Goal: Task Accomplishment & Management: Manage account settings

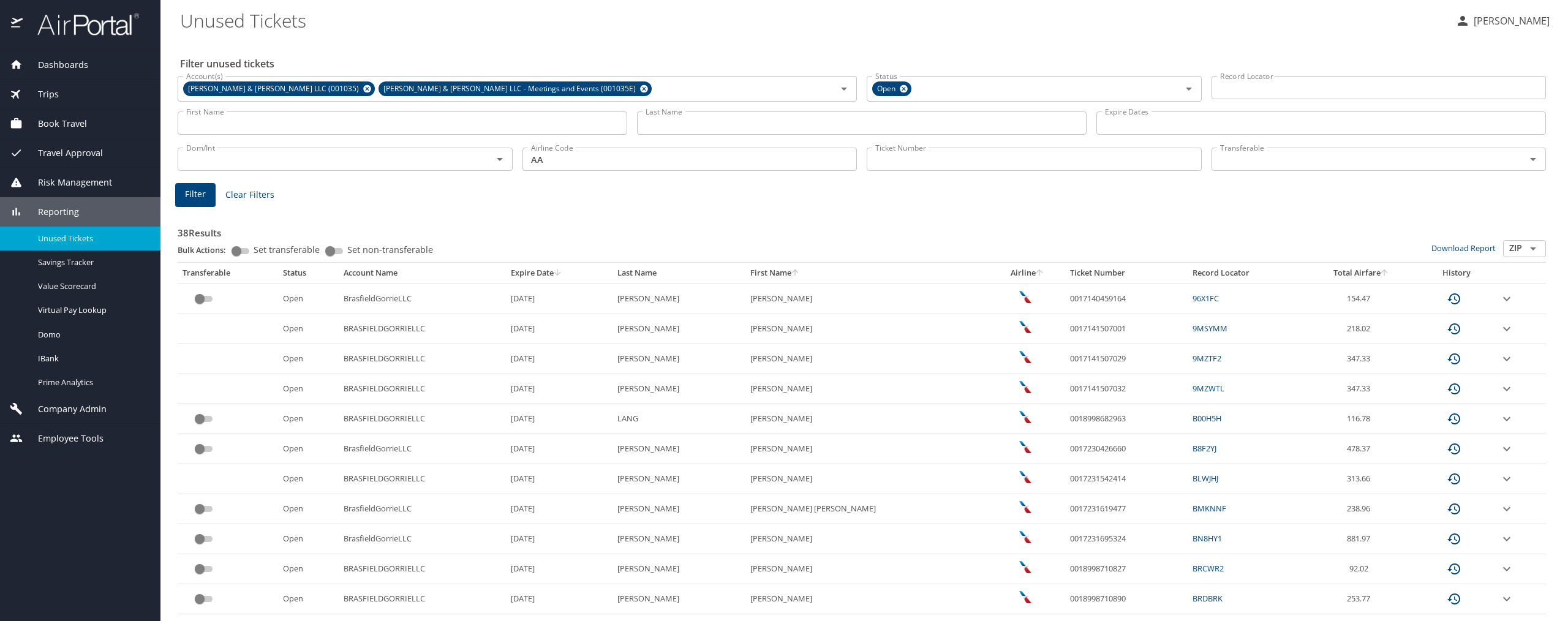
click at [73, 410] on span "Company Admin" at bounding box center [65, 410] width 84 height 13
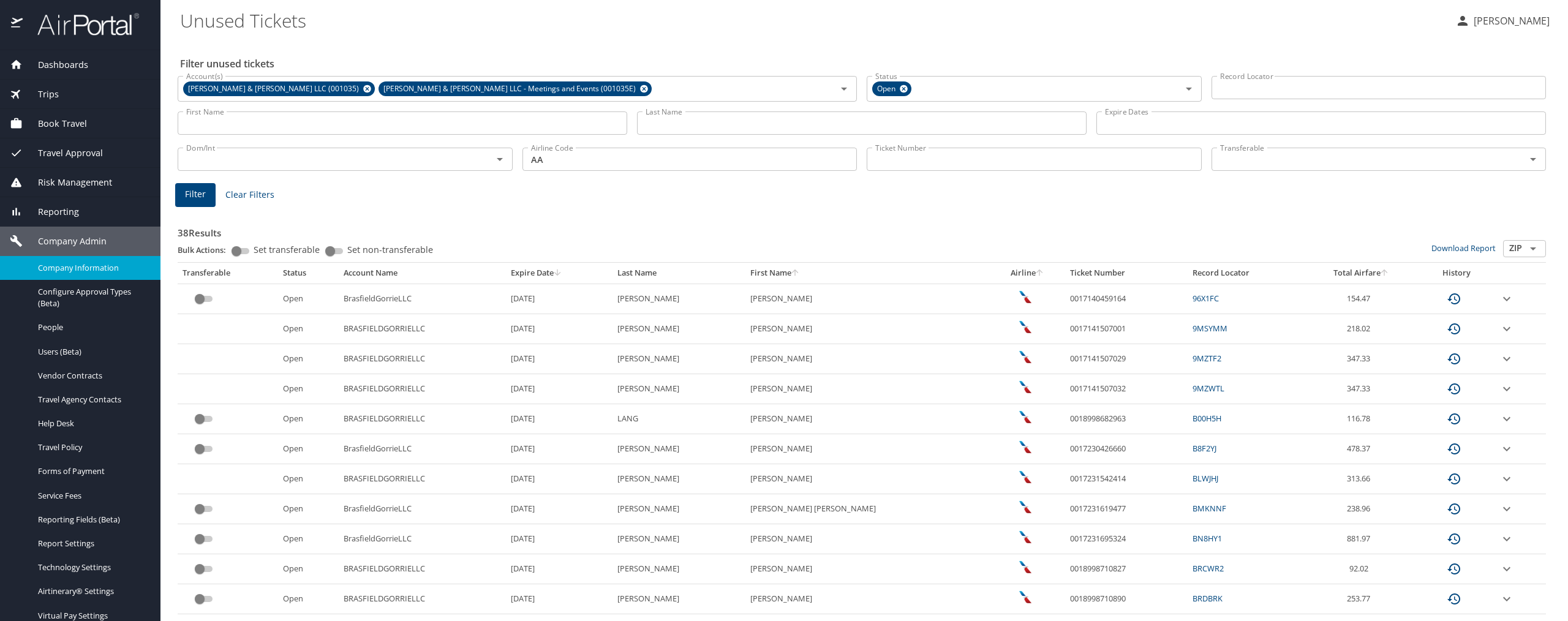
click at [100, 269] on span "Company Information" at bounding box center [92, 268] width 108 height 11
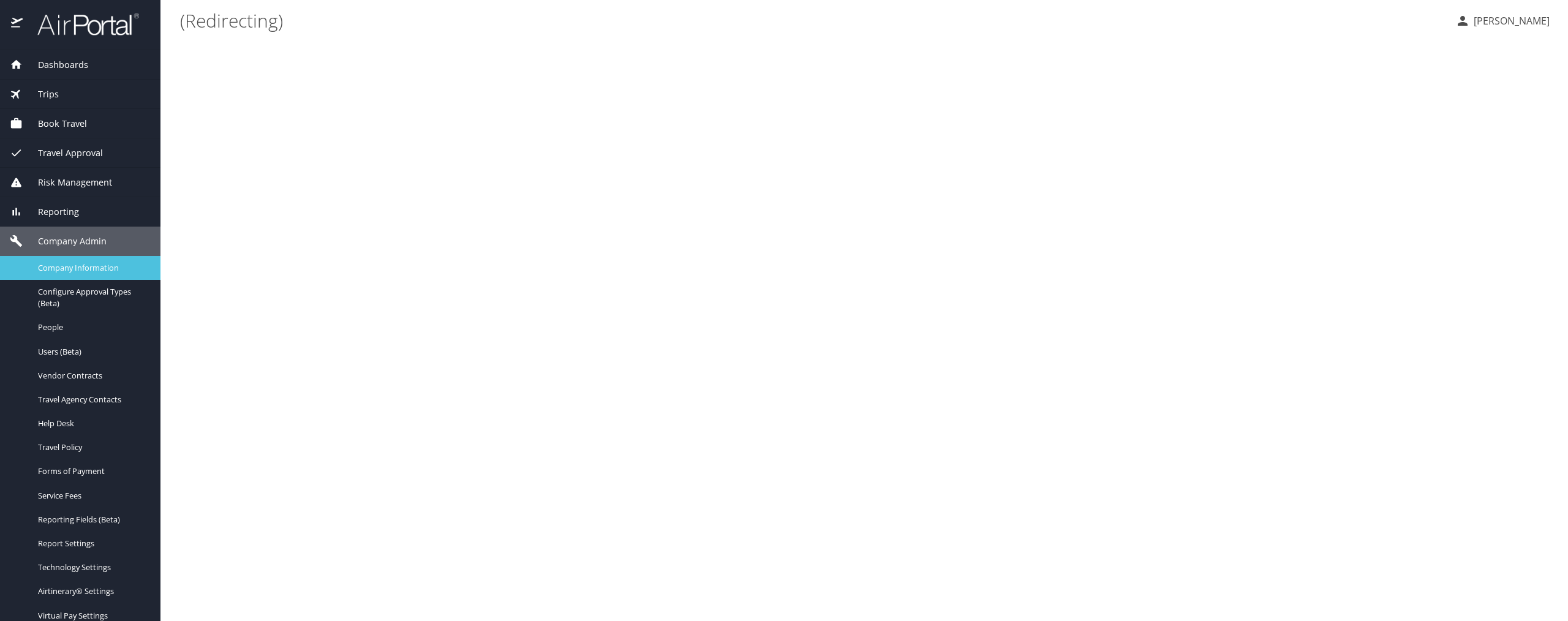
click at [100, 269] on span "Company Information" at bounding box center [92, 268] width 108 height 11
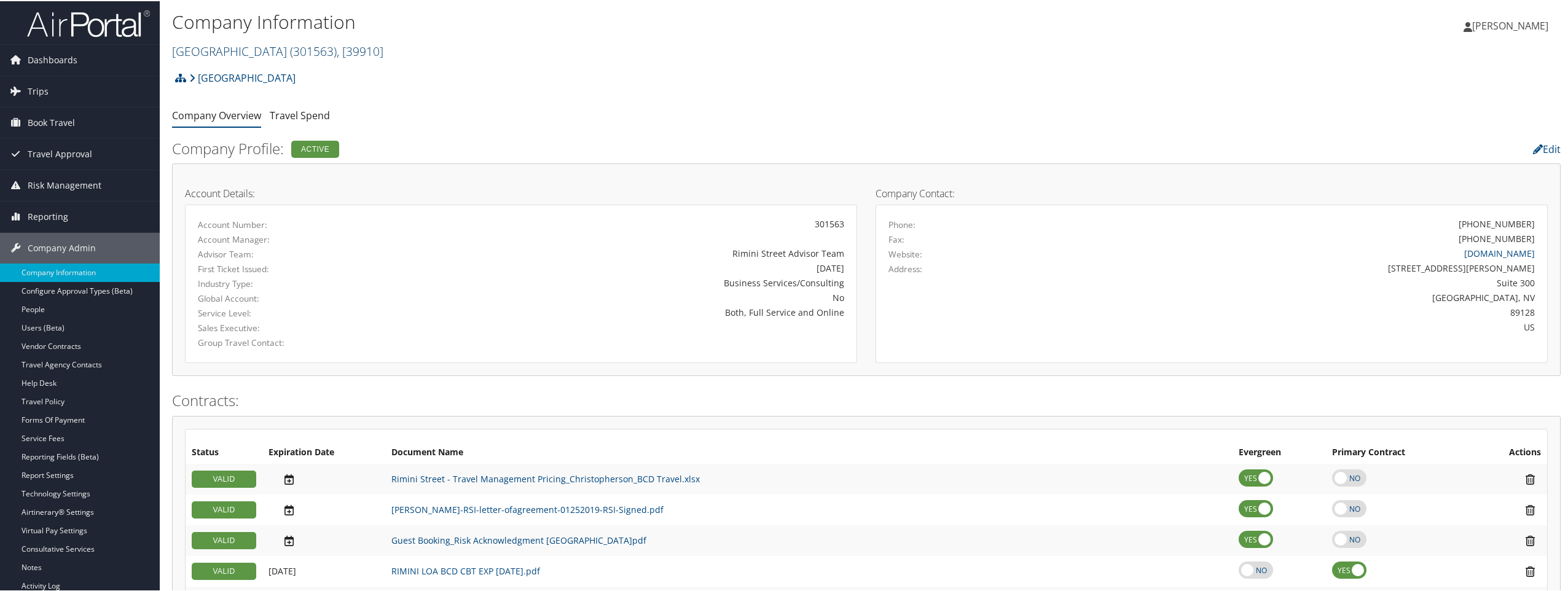
click at [337, 54] on span ", [ 39910 ]" at bounding box center [360, 50] width 47 height 16
click at [278, 73] on input "search" at bounding box center [253, 73] width 161 height 23
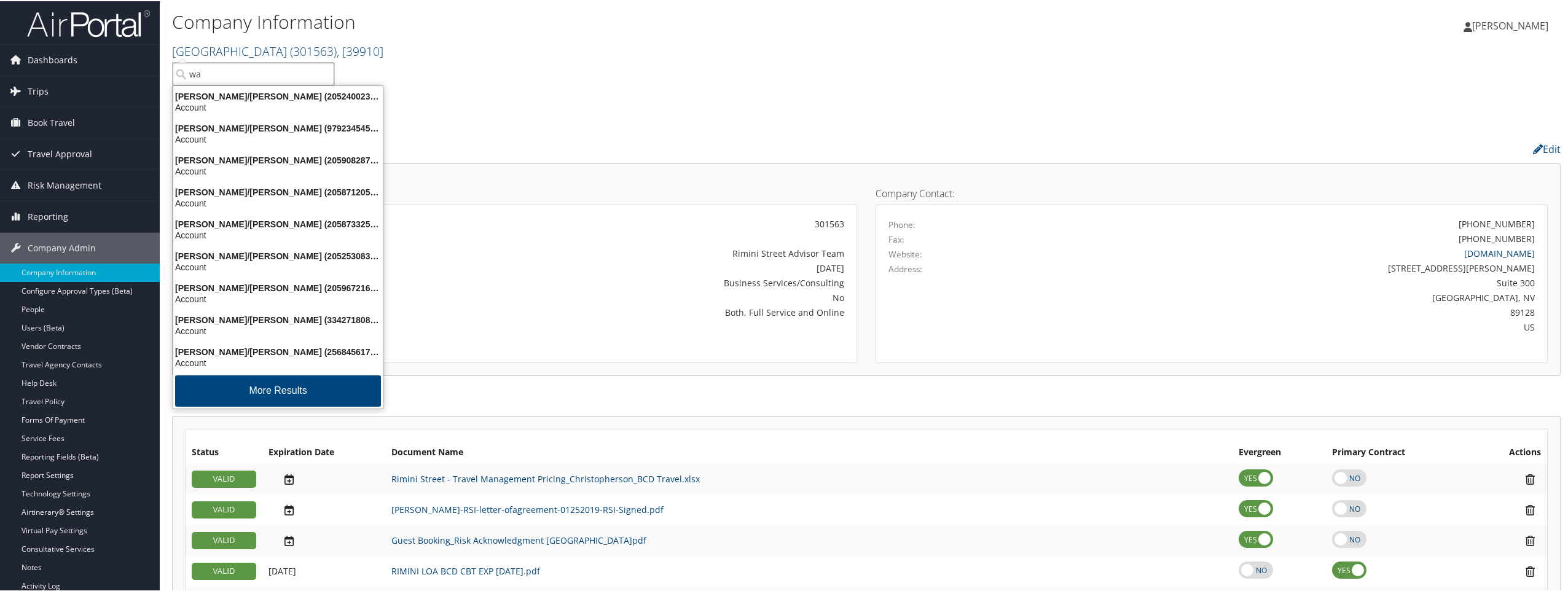
type input "w"
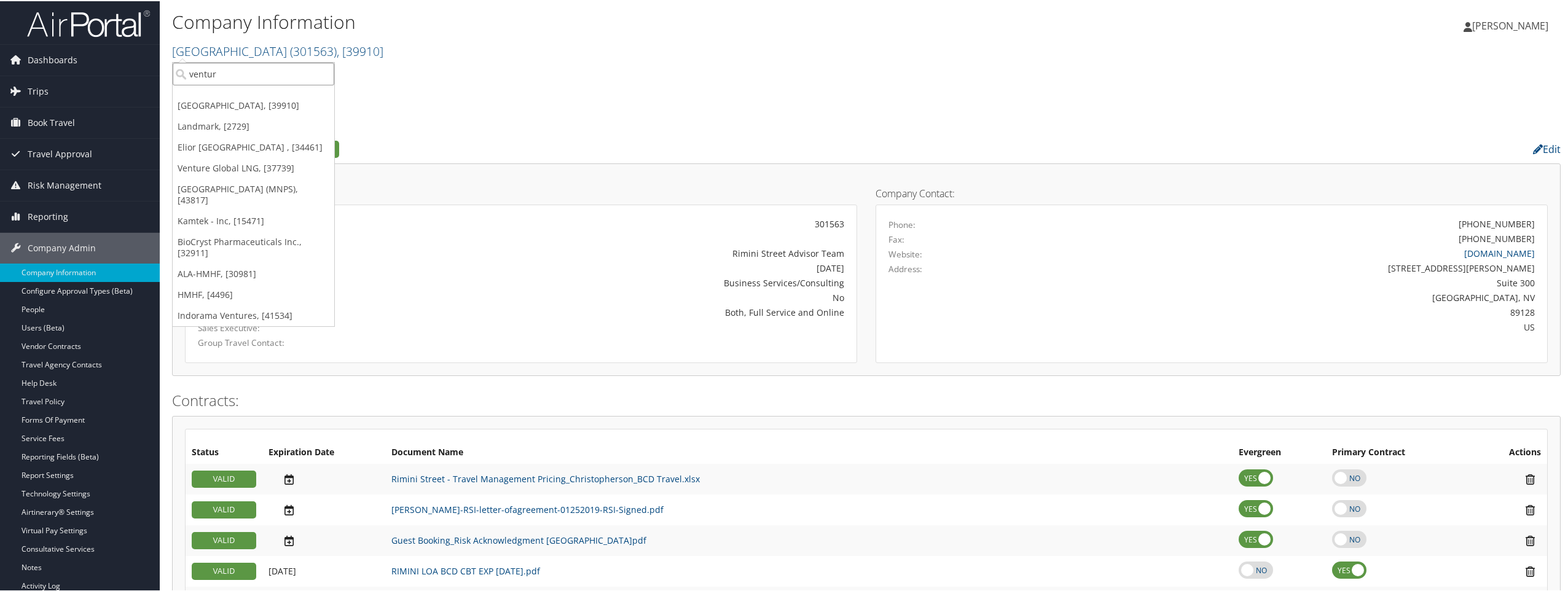
type input "venture"
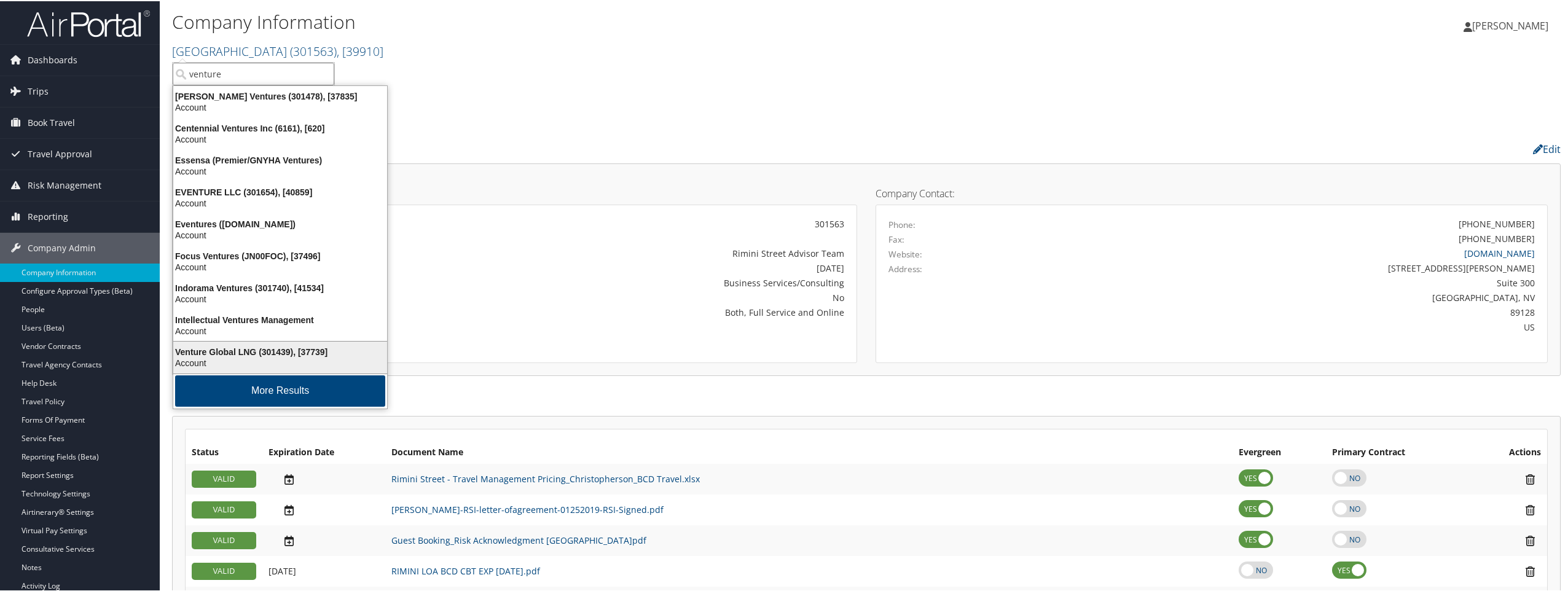
click at [234, 345] on div "Venture Global LNG (301439), [37739]" at bounding box center [280, 351] width 229 height 12
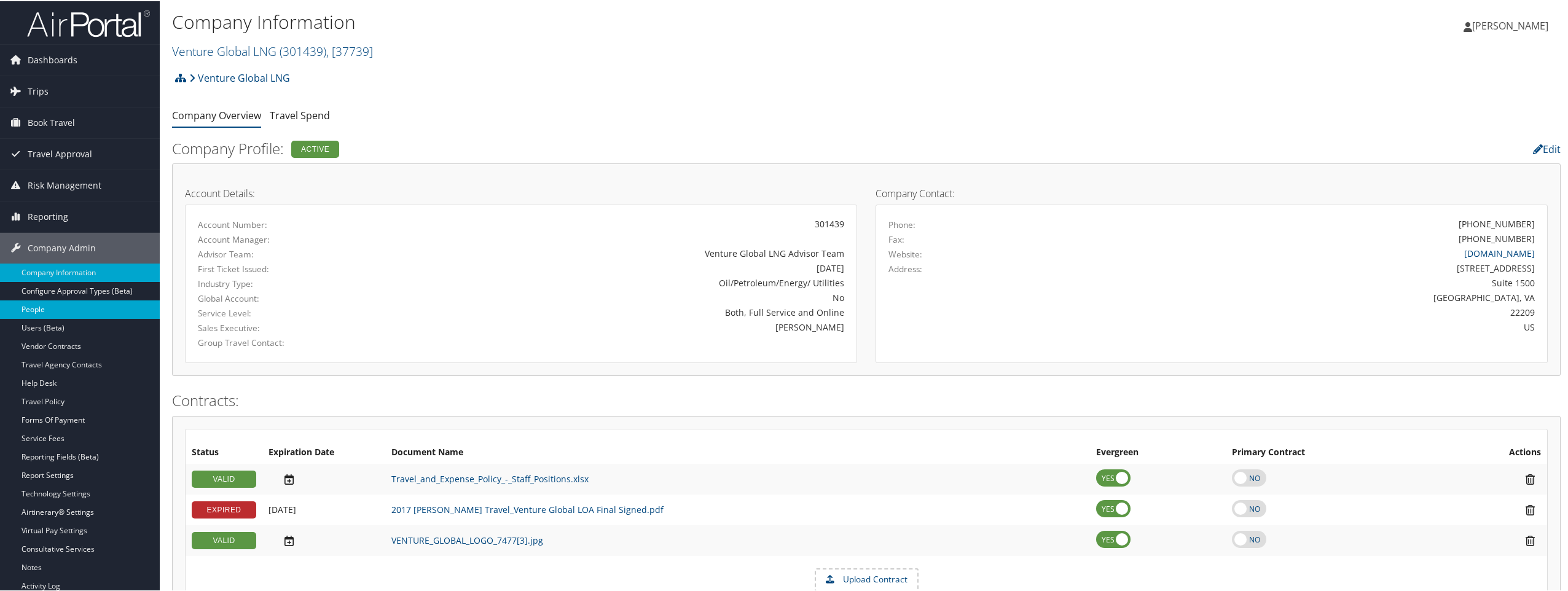
click at [82, 310] on link "People" at bounding box center [80, 308] width 159 height 18
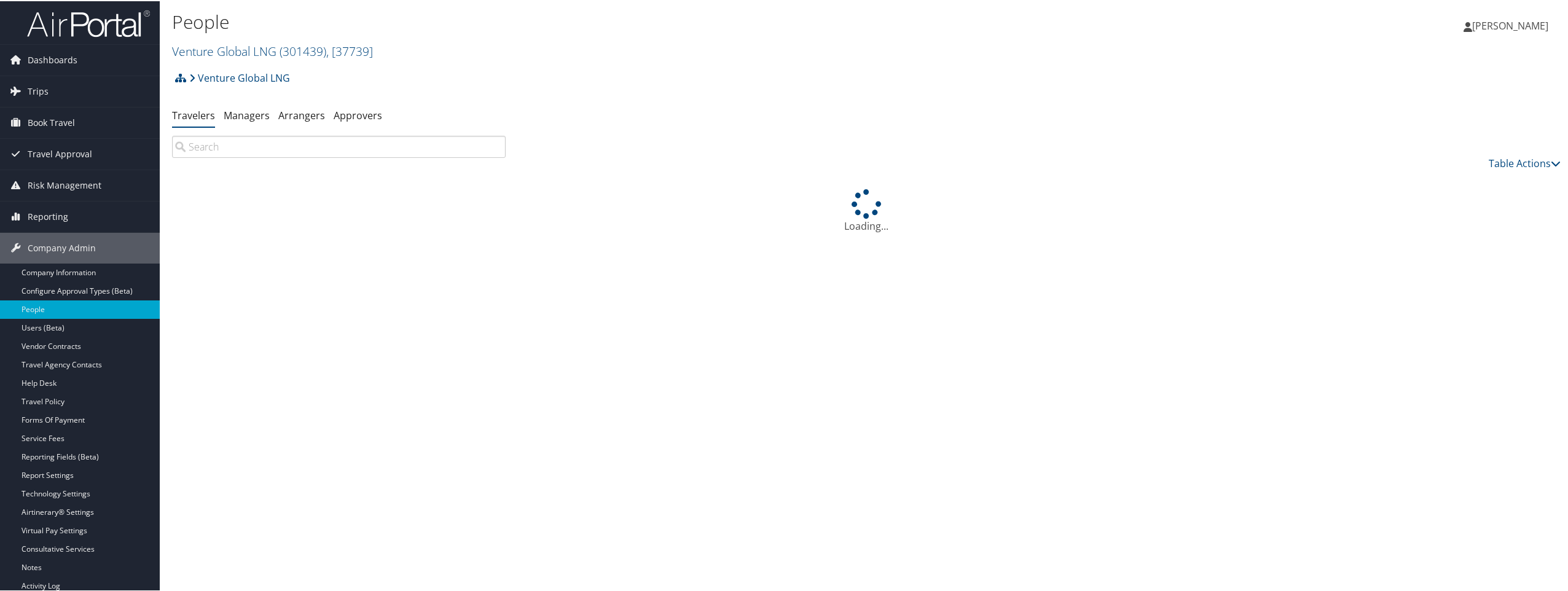
click at [230, 146] on input "search" at bounding box center [339, 145] width 334 height 22
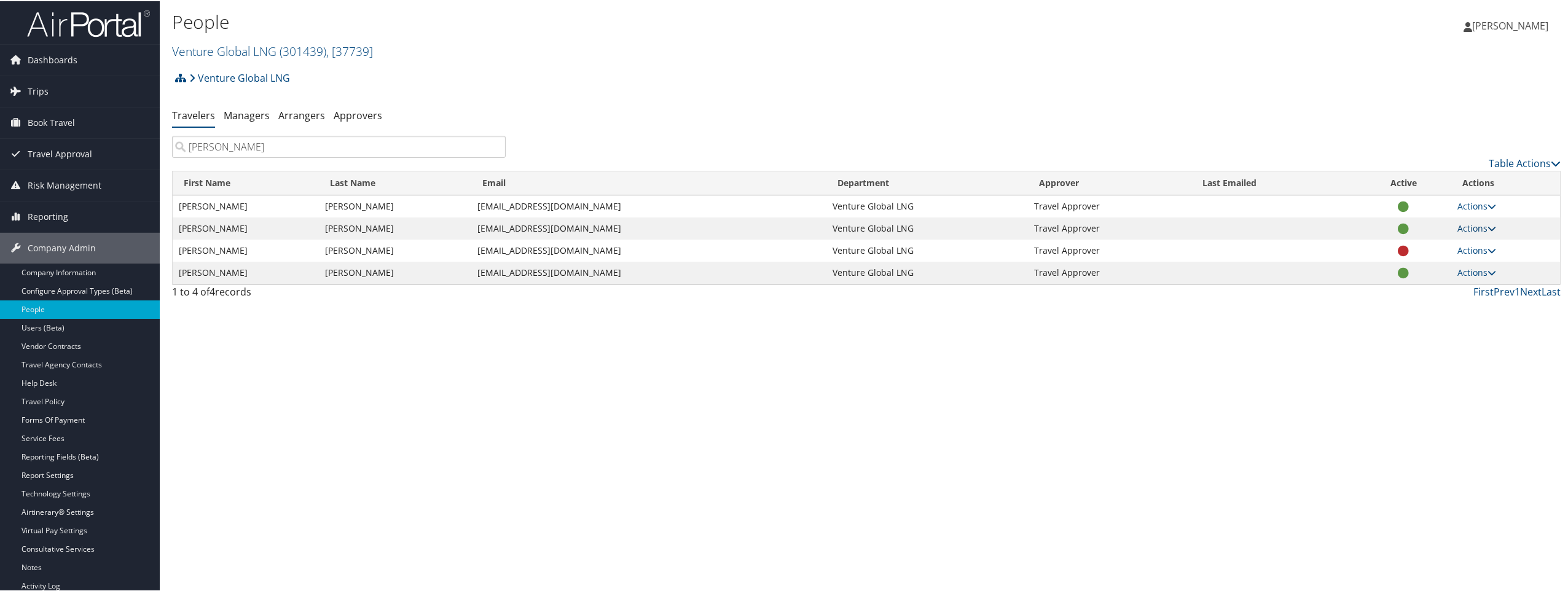
type input "watson"
click at [1475, 225] on link "Actions" at bounding box center [1477, 226] width 38 height 12
click at [1408, 267] on link "View Profile" at bounding box center [1429, 266] width 125 height 21
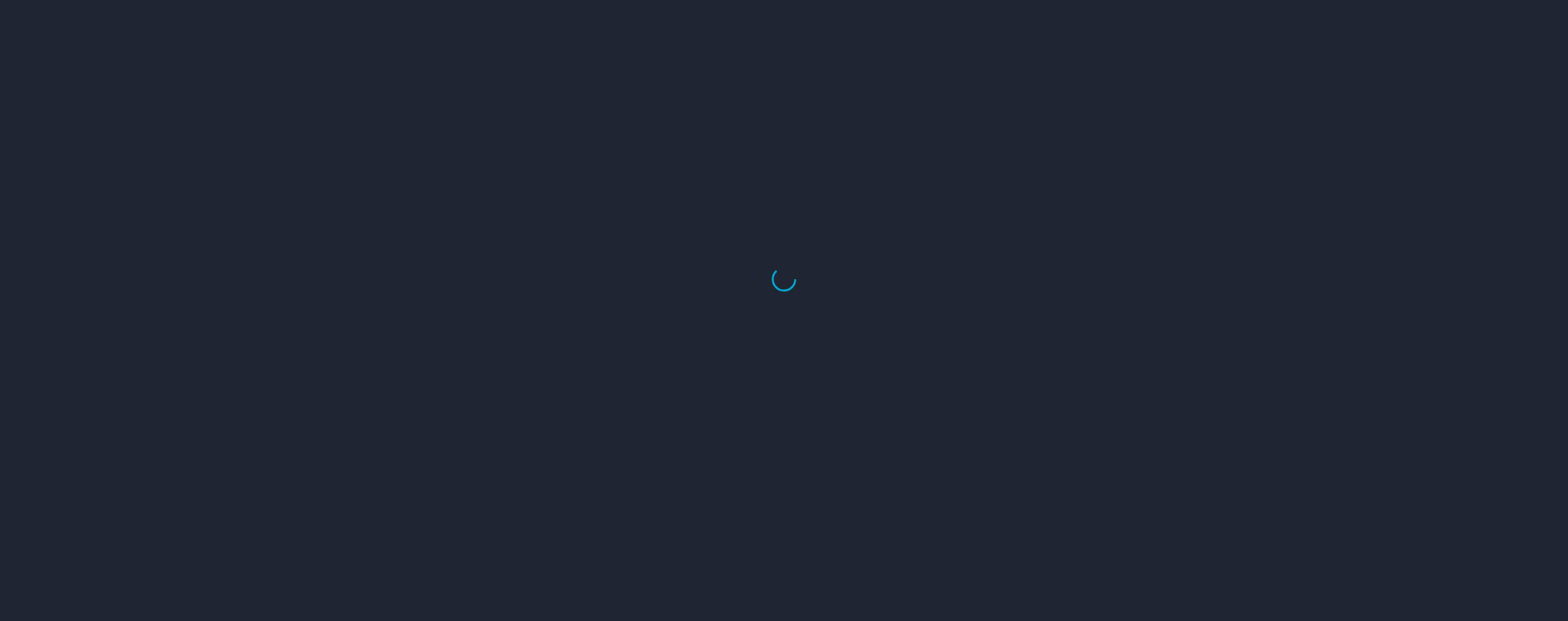
select select "US"
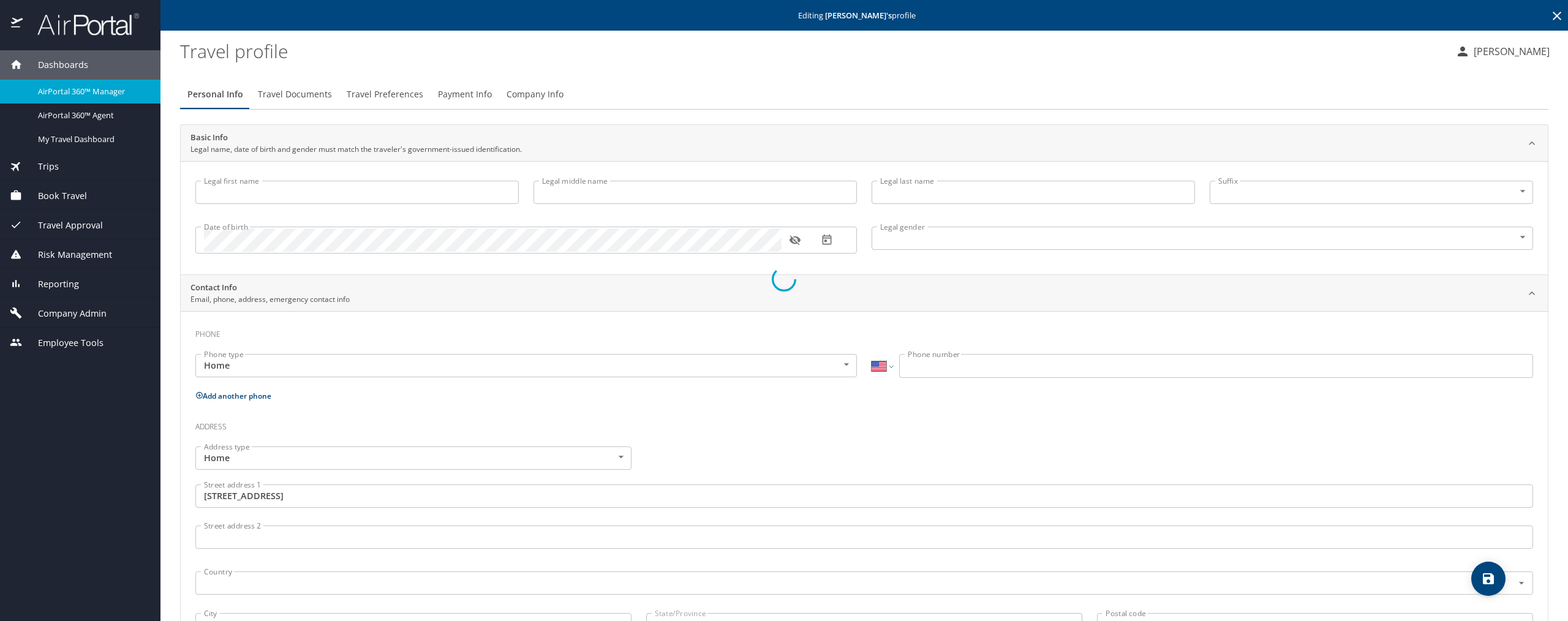
type input "[PERSON_NAME]"
type input "Glenn"
type input "Watson"
type input "Male"
type input "United States of America"
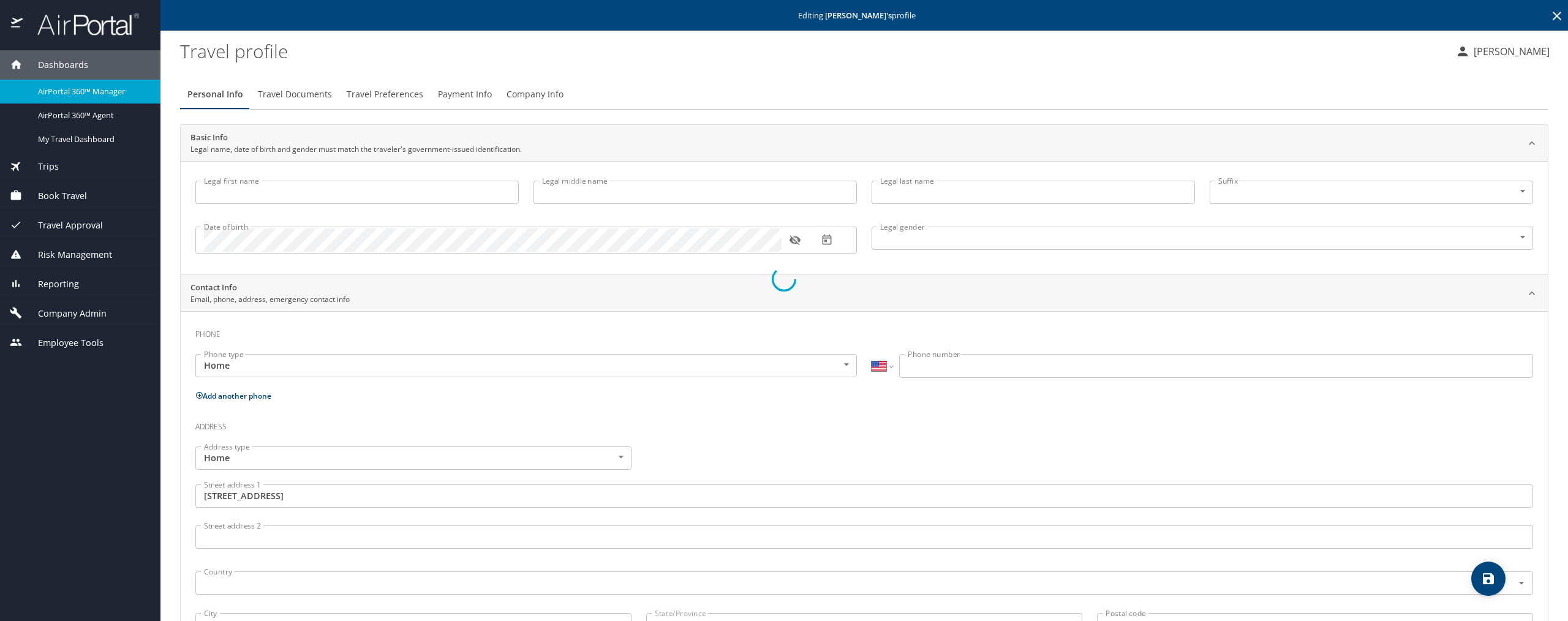
type input "United States of America"
select select "US"
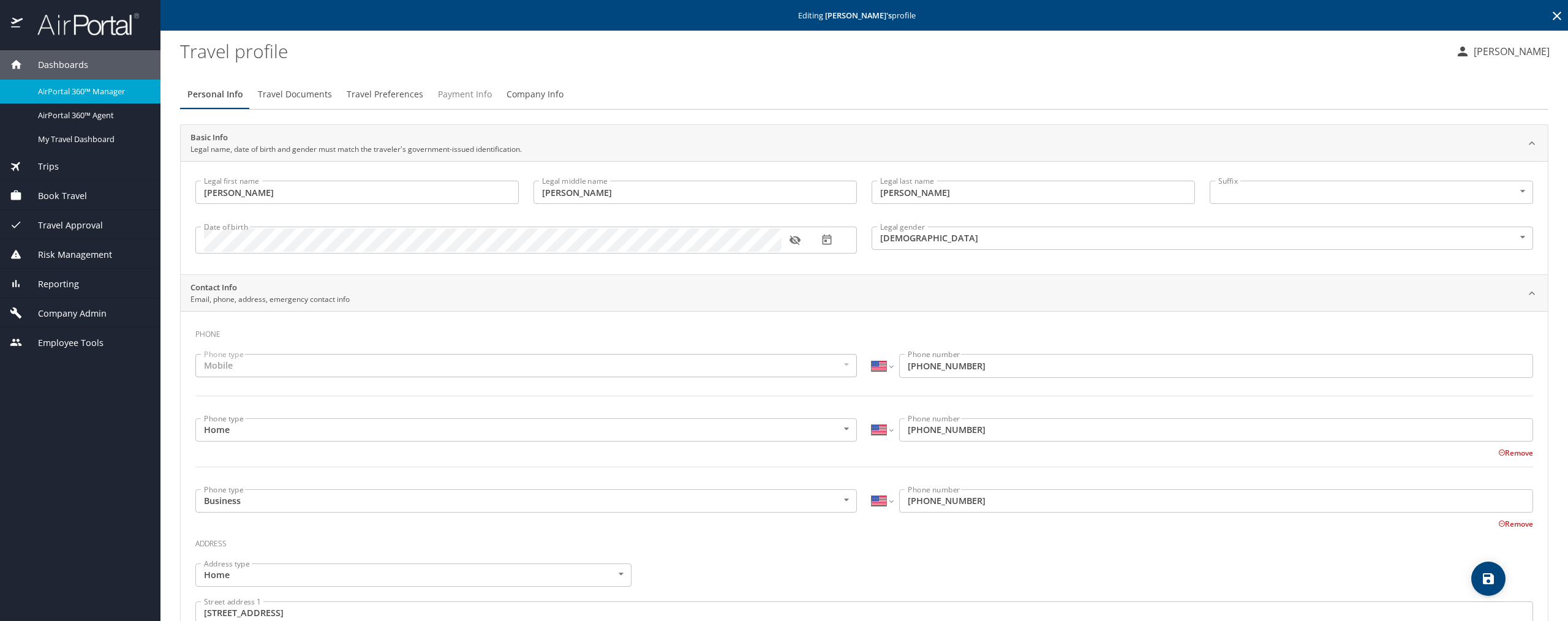
click at [446, 91] on span "Payment Info" at bounding box center [465, 95] width 54 height 15
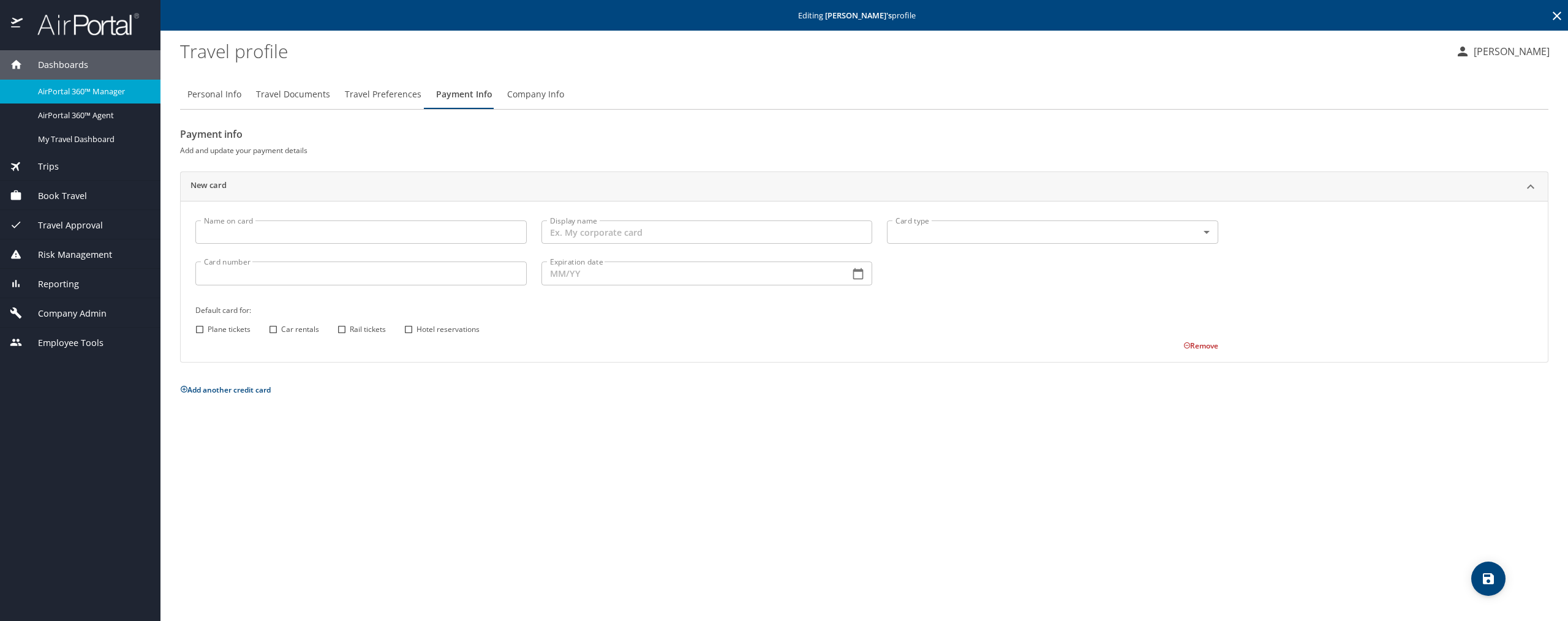
click at [426, 34] on profile "Travel profile" at bounding box center [812, 51] width 1265 height 38
click at [359, 93] on span "Travel Preferences" at bounding box center [383, 95] width 77 height 15
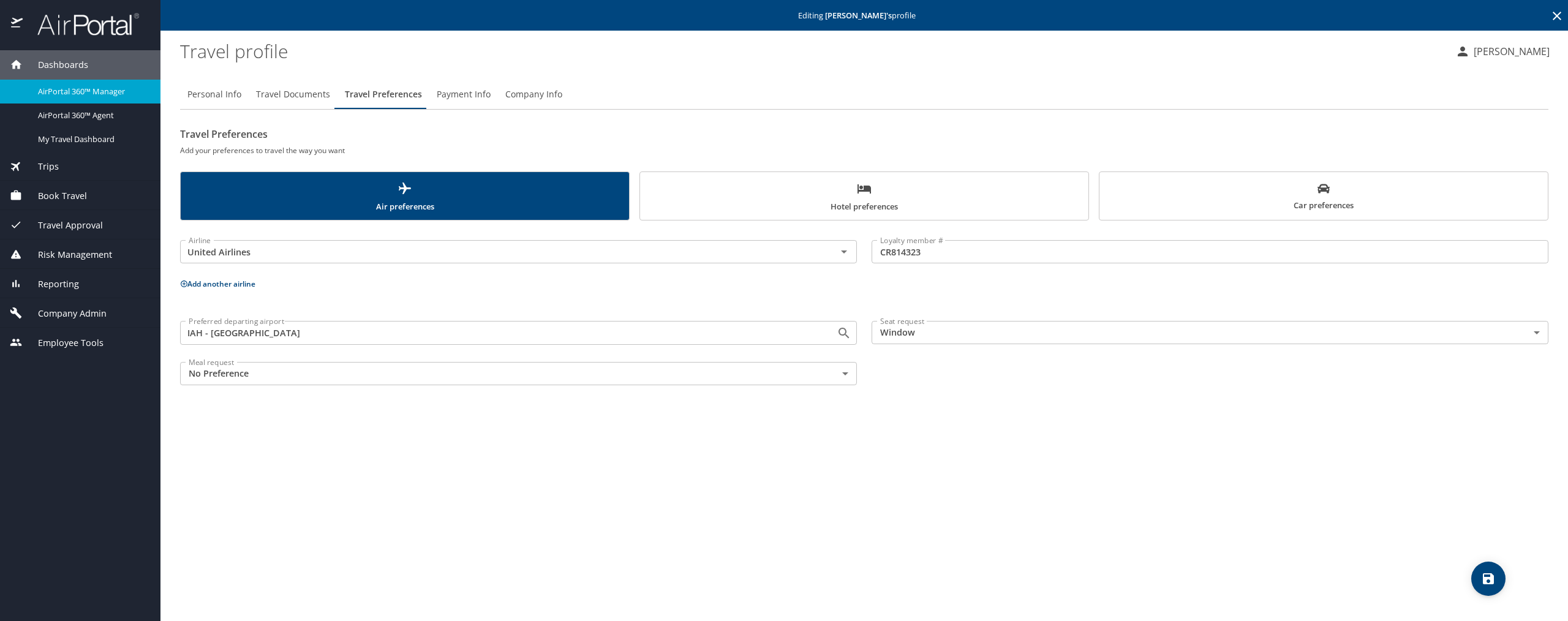
click at [307, 96] on span "Travel Documents" at bounding box center [293, 95] width 74 height 15
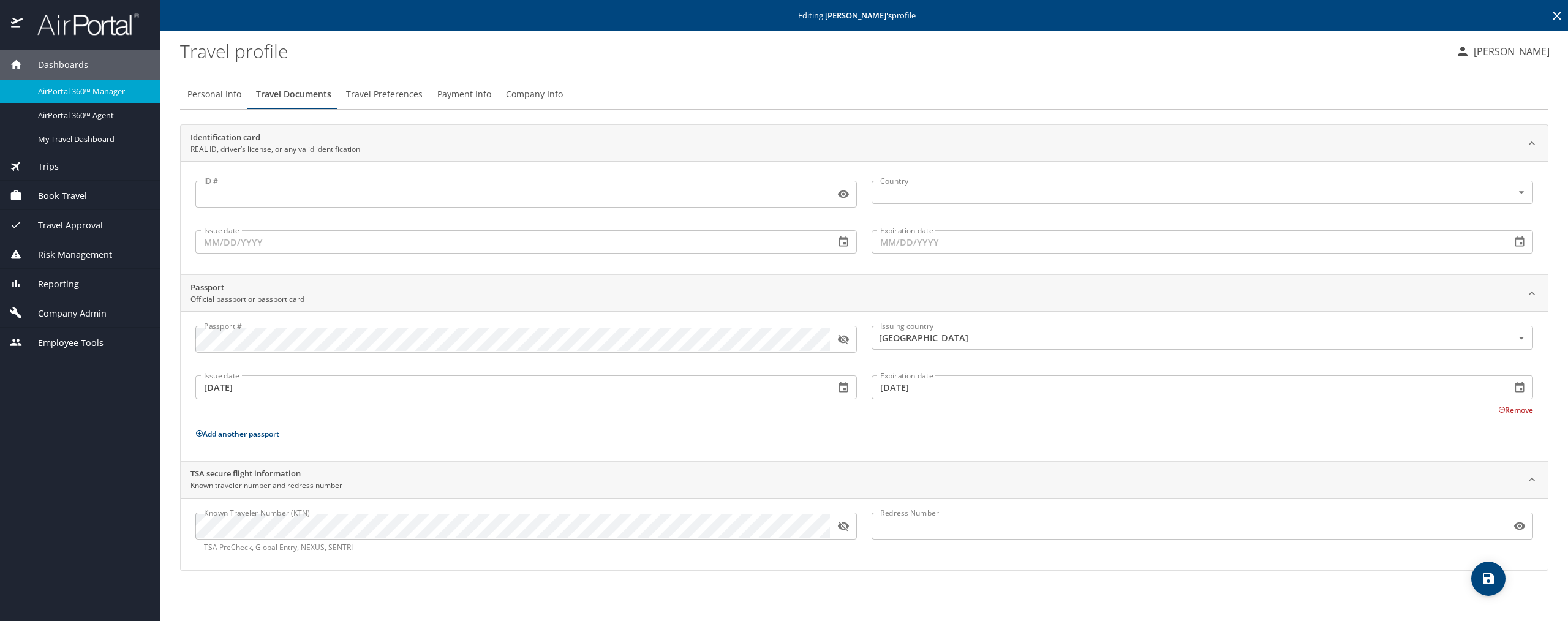
click at [444, 93] on span "Payment Info" at bounding box center [464, 95] width 54 height 15
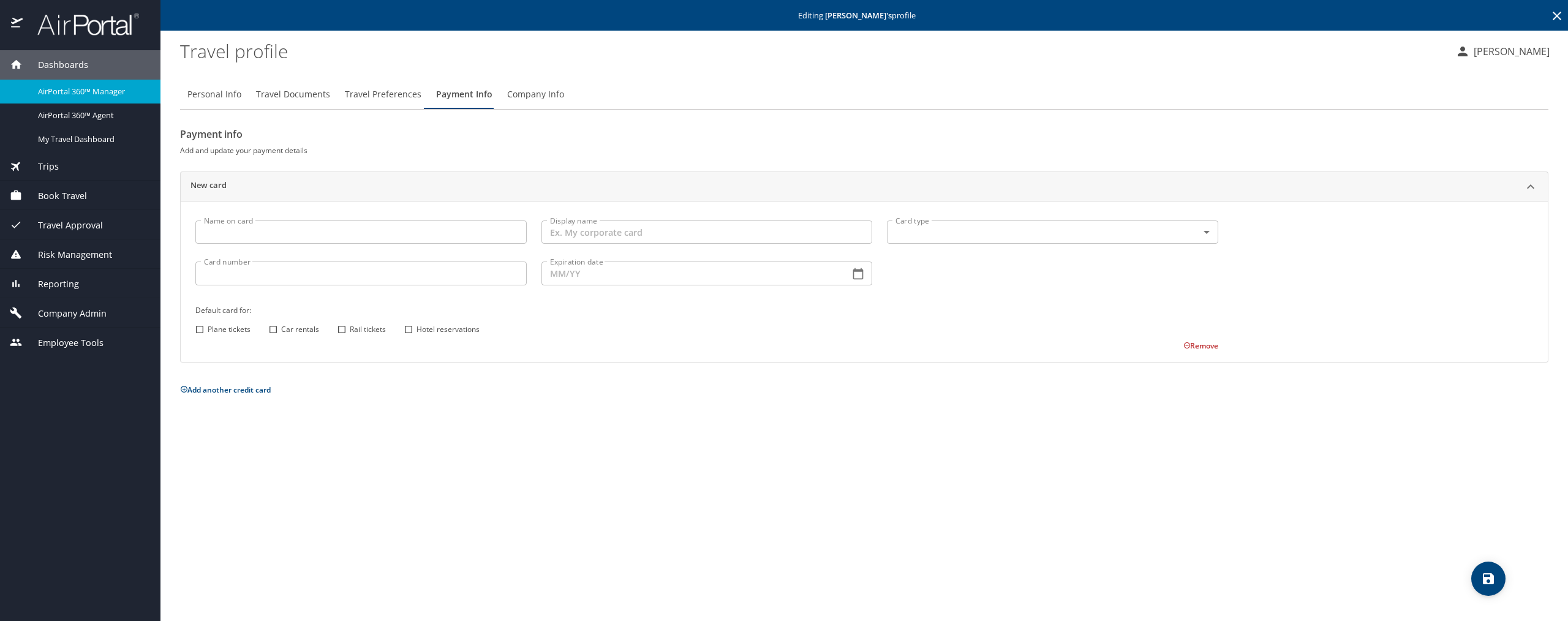
click at [58, 314] on span "Company Admin" at bounding box center [65, 314] width 84 height 13
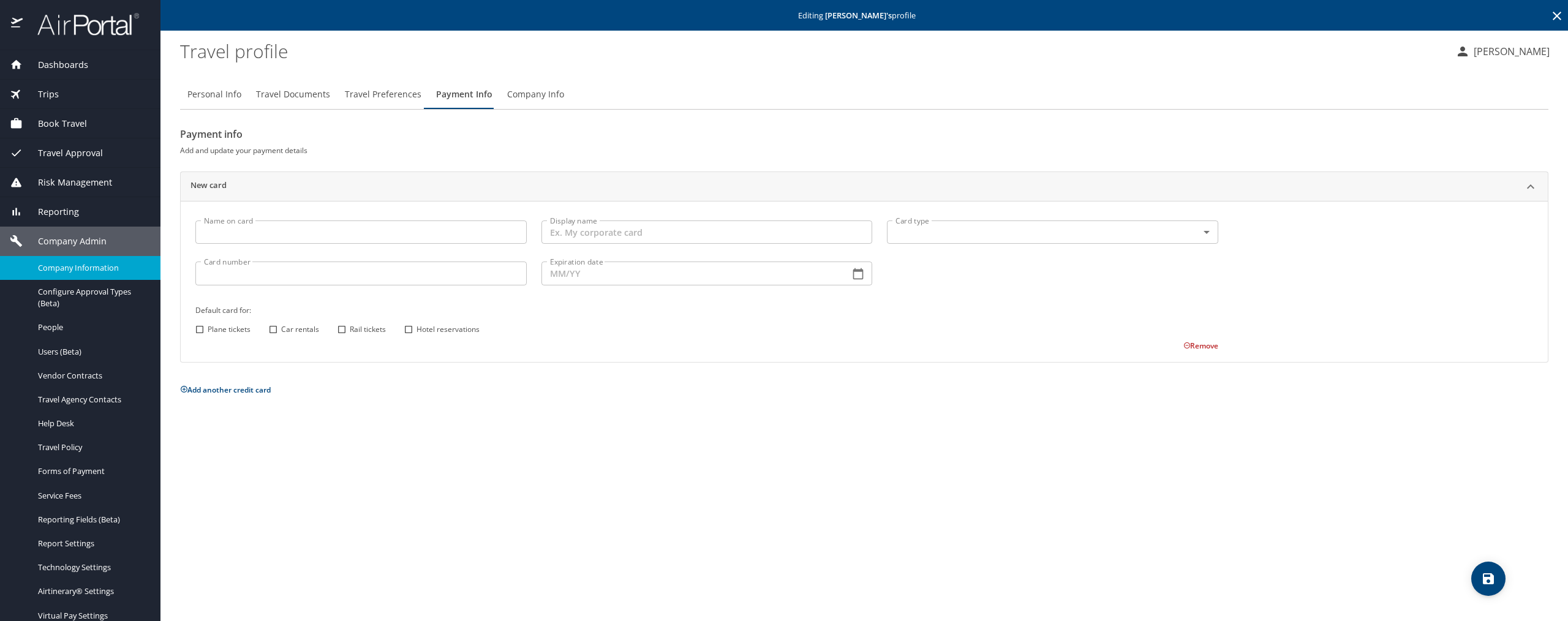
click at [77, 267] on span "Company Information" at bounding box center [92, 268] width 108 height 11
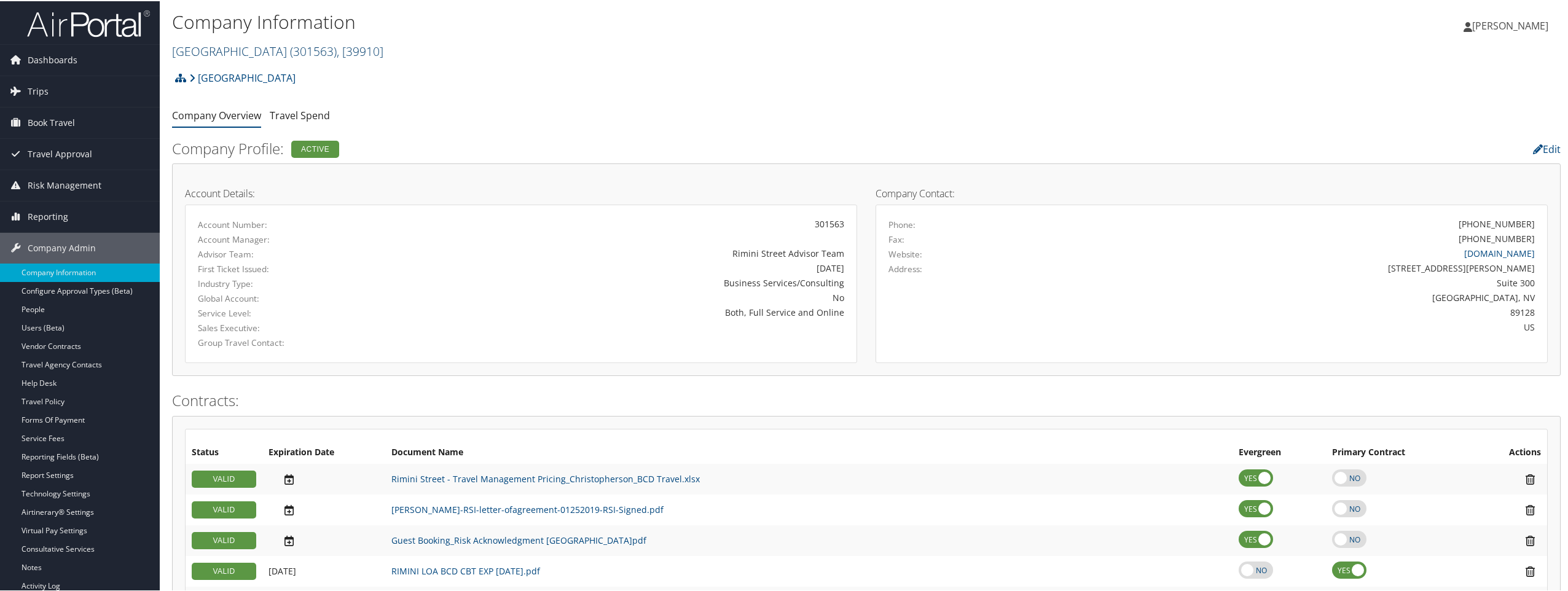
click at [337, 49] on span ", [ 39910 ]" at bounding box center [360, 50] width 47 height 16
click at [286, 75] on input "search" at bounding box center [253, 73] width 161 height 23
type input "venture"
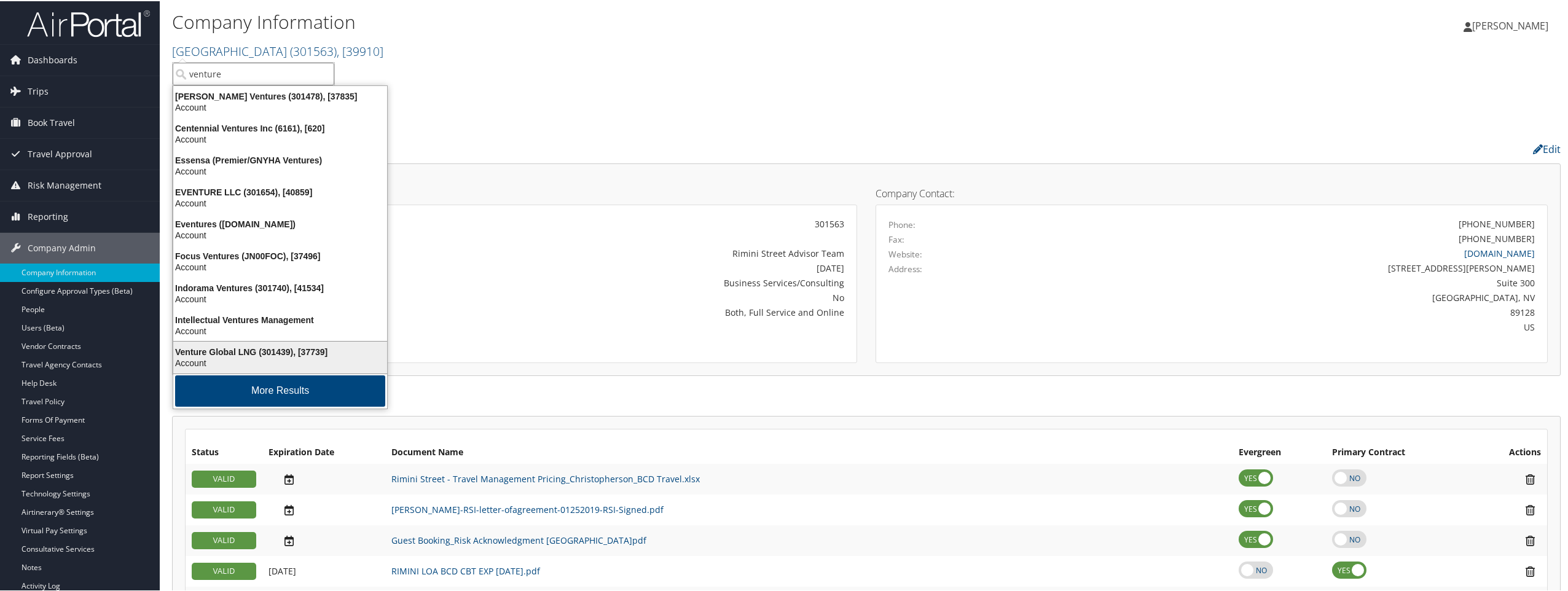
click at [187, 359] on div "Account" at bounding box center [280, 362] width 229 height 12
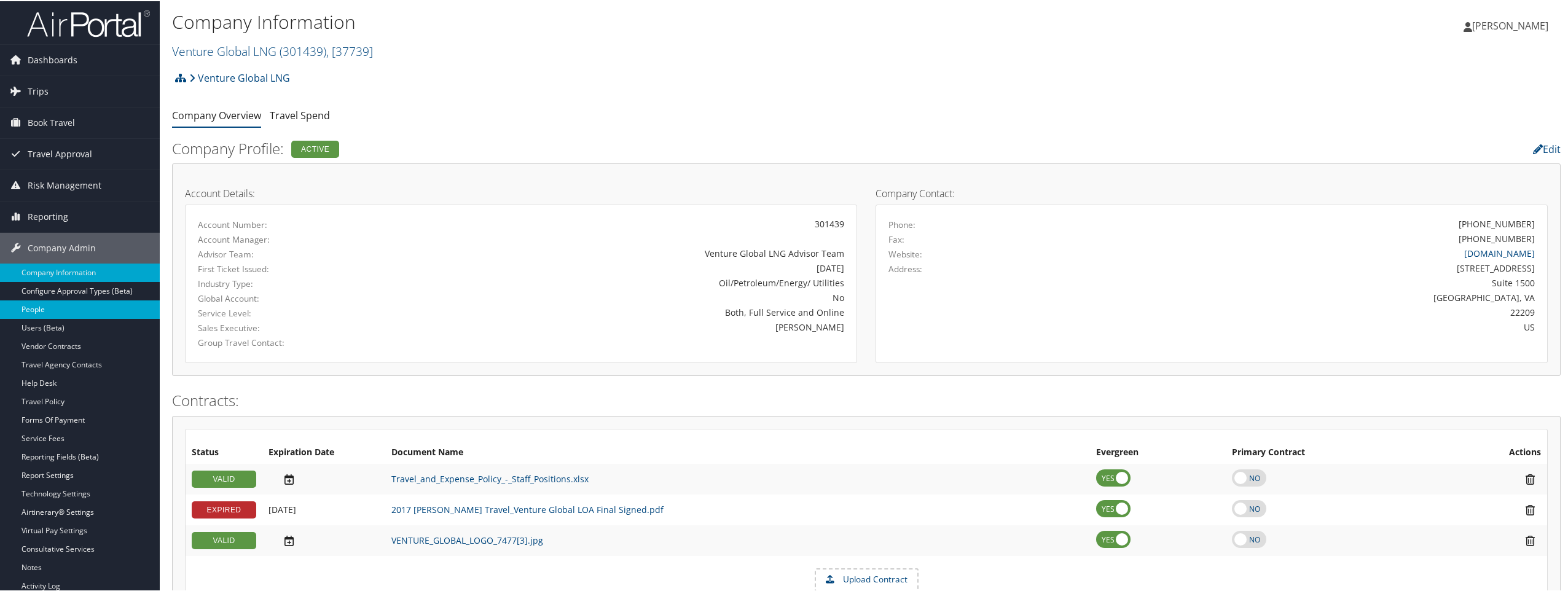
click at [60, 305] on link "People" at bounding box center [80, 308] width 159 height 18
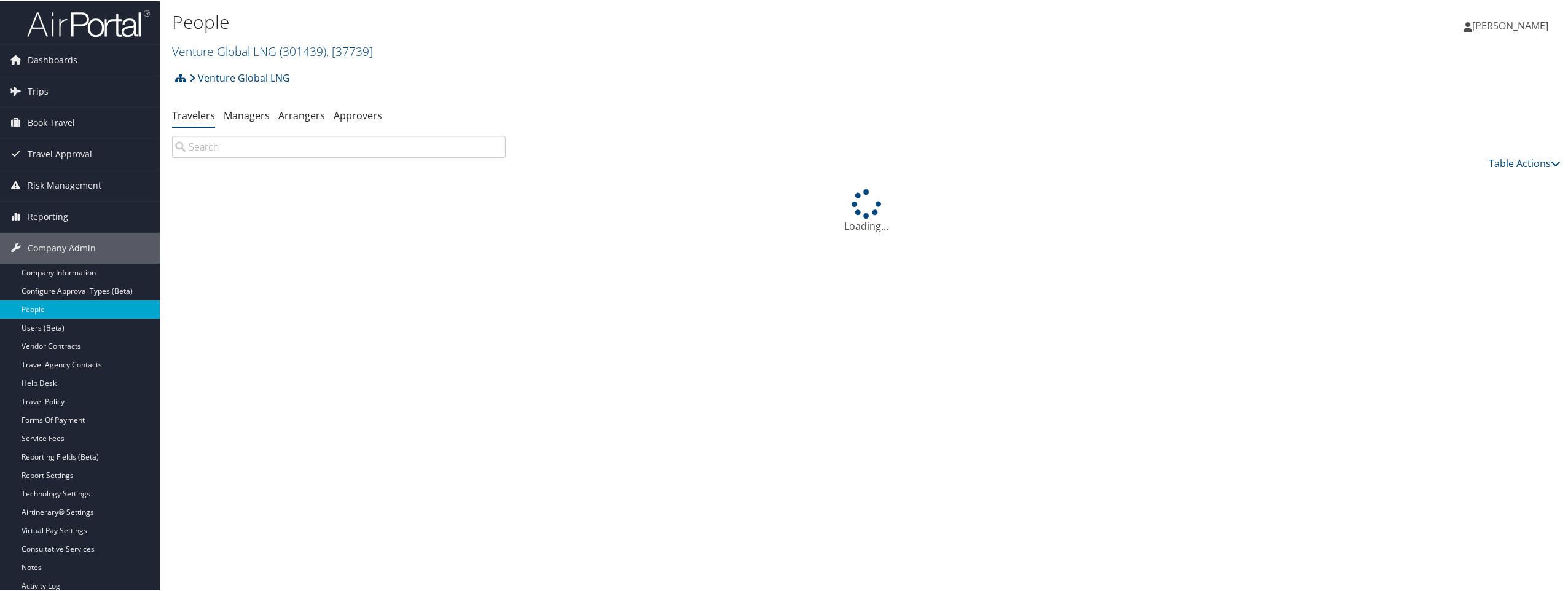
click at [253, 142] on input "search" at bounding box center [339, 145] width 334 height 22
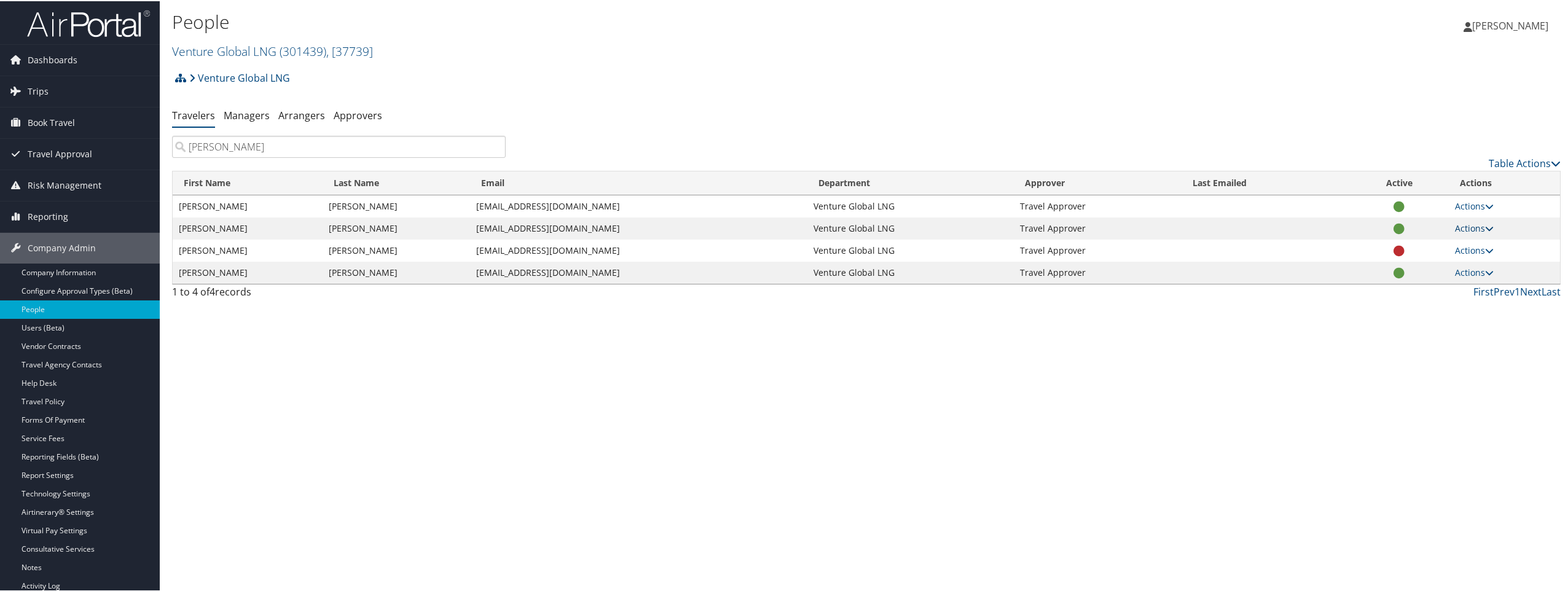
type input "watson"
click at [1459, 226] on link "Actions" at bounding box center [1475, 226] width 38 height 12
click at [1397, 269] on link "View Profile" at bounding box center [1426, 266] width 125 height 21
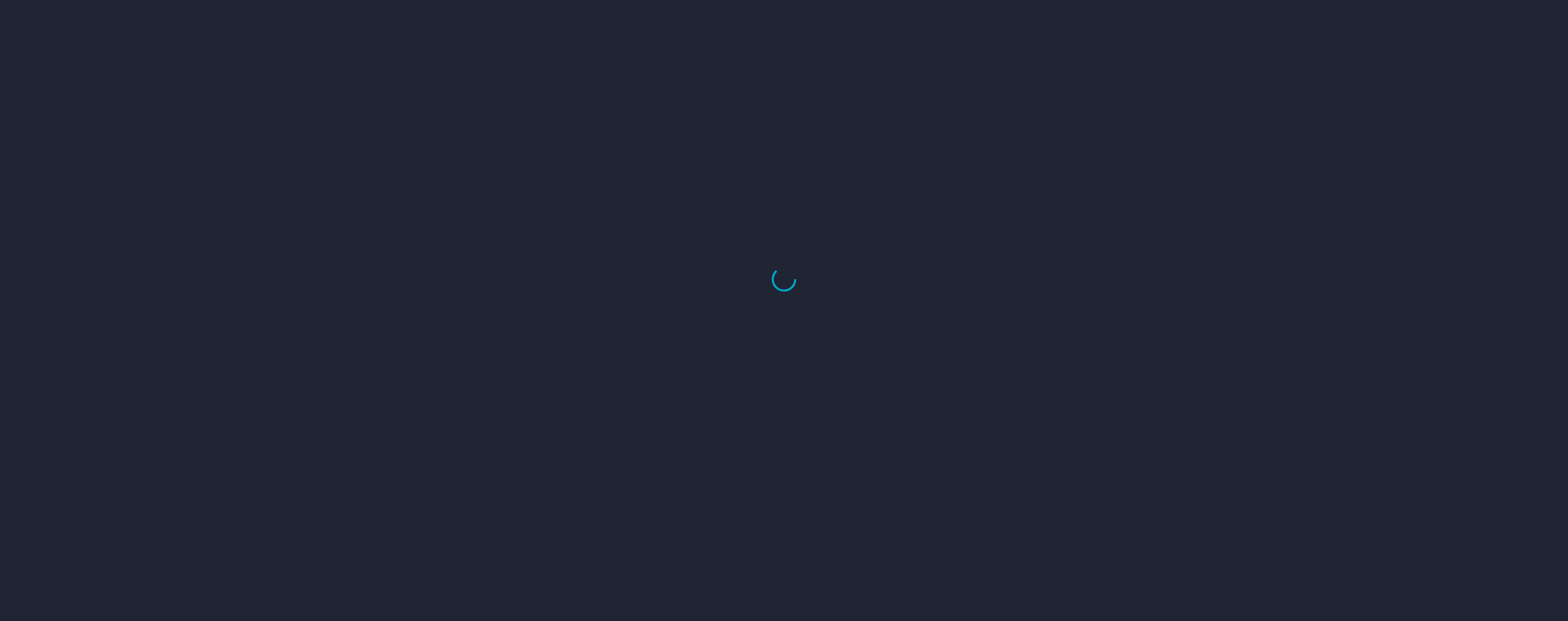
select select "US"
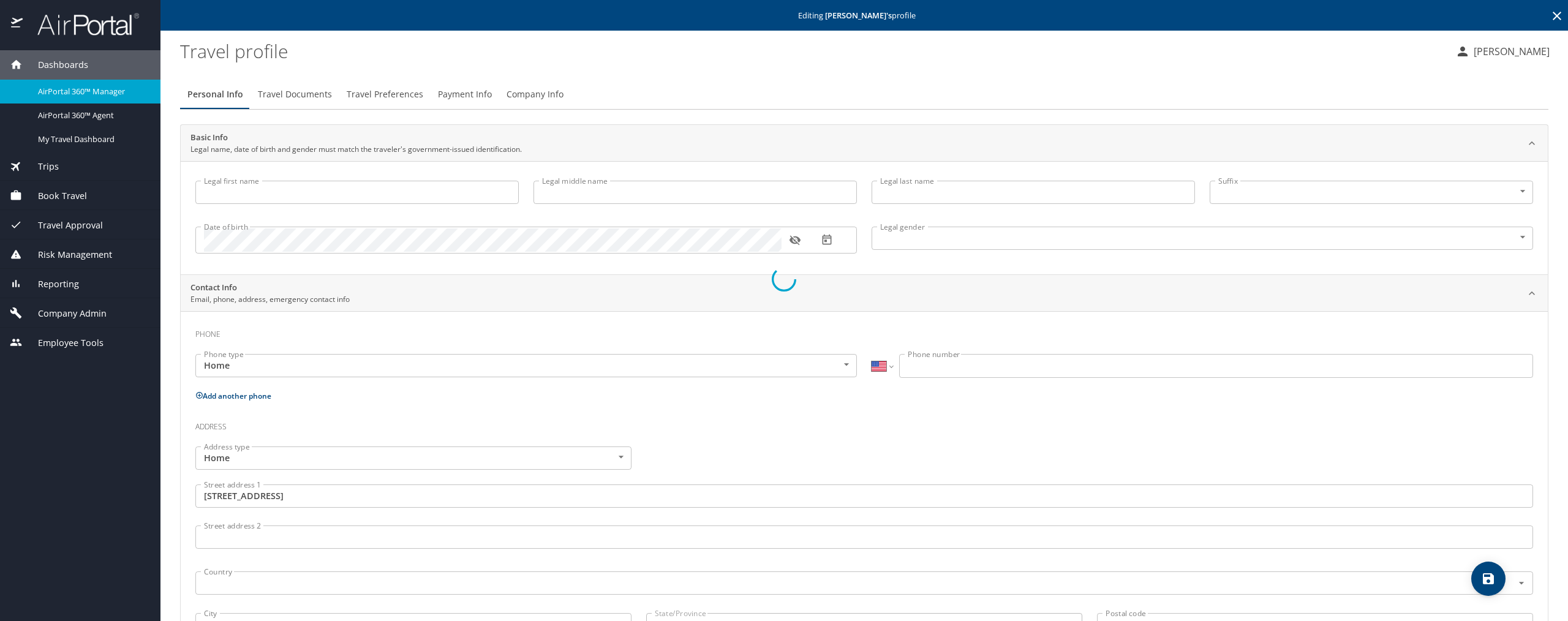
type input "Joshua"
type input "Glenn"
type input "Watson"
type input "Male"
type input "United States of America"
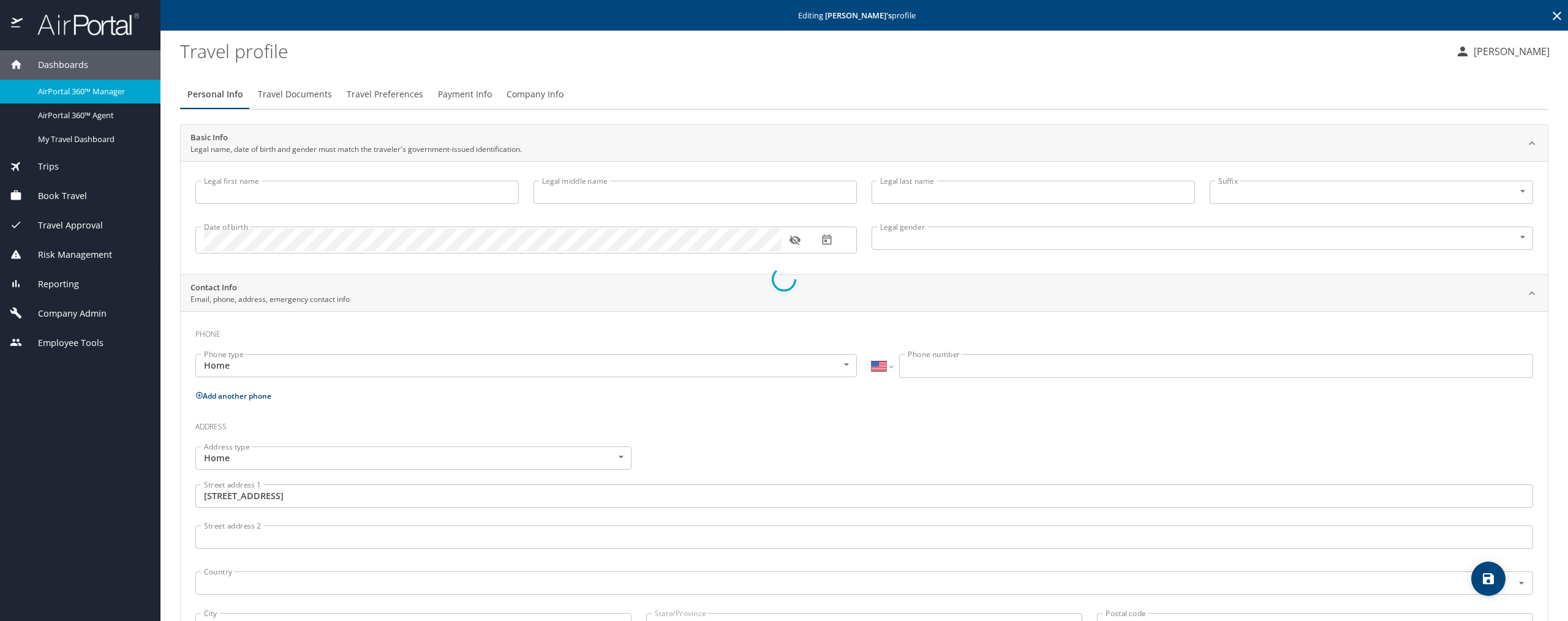
type input "United States of America"
select select "US"
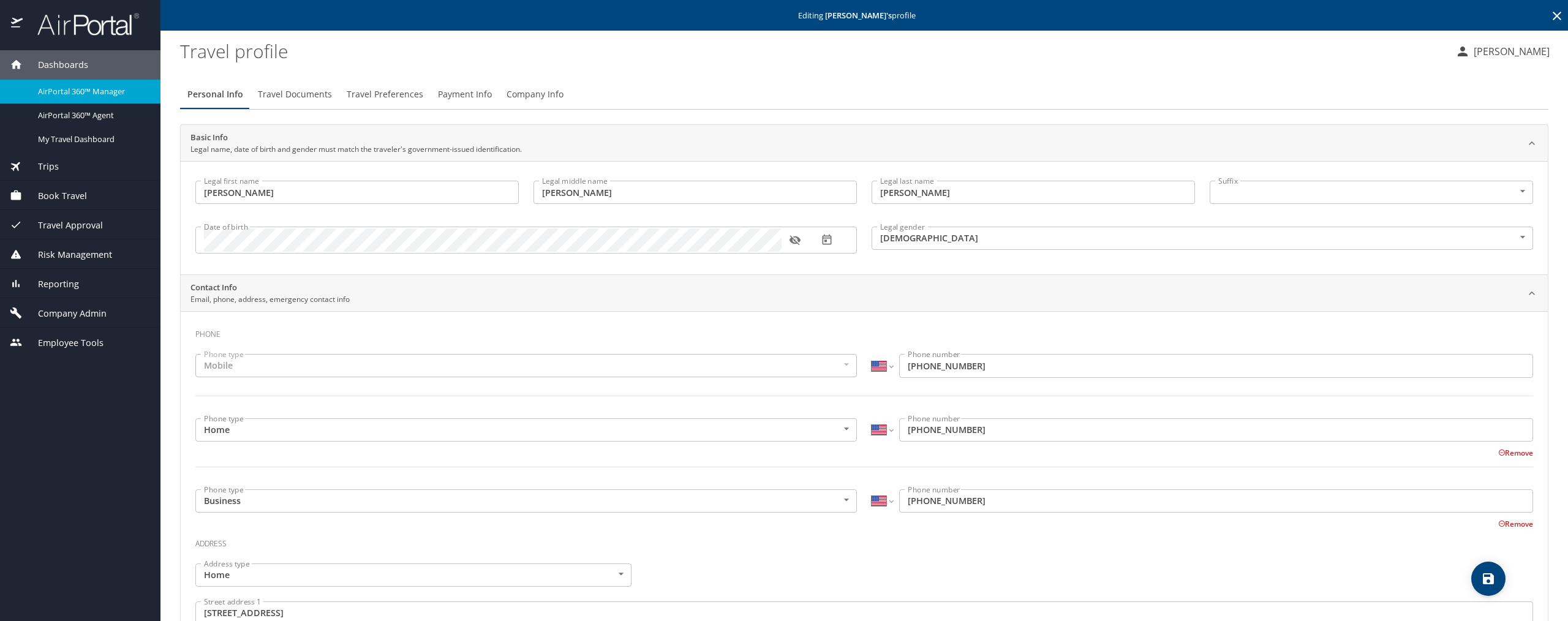
click at [448, 96] on span "Payment Info" at bounding box center [465, 95] width 54 height 15
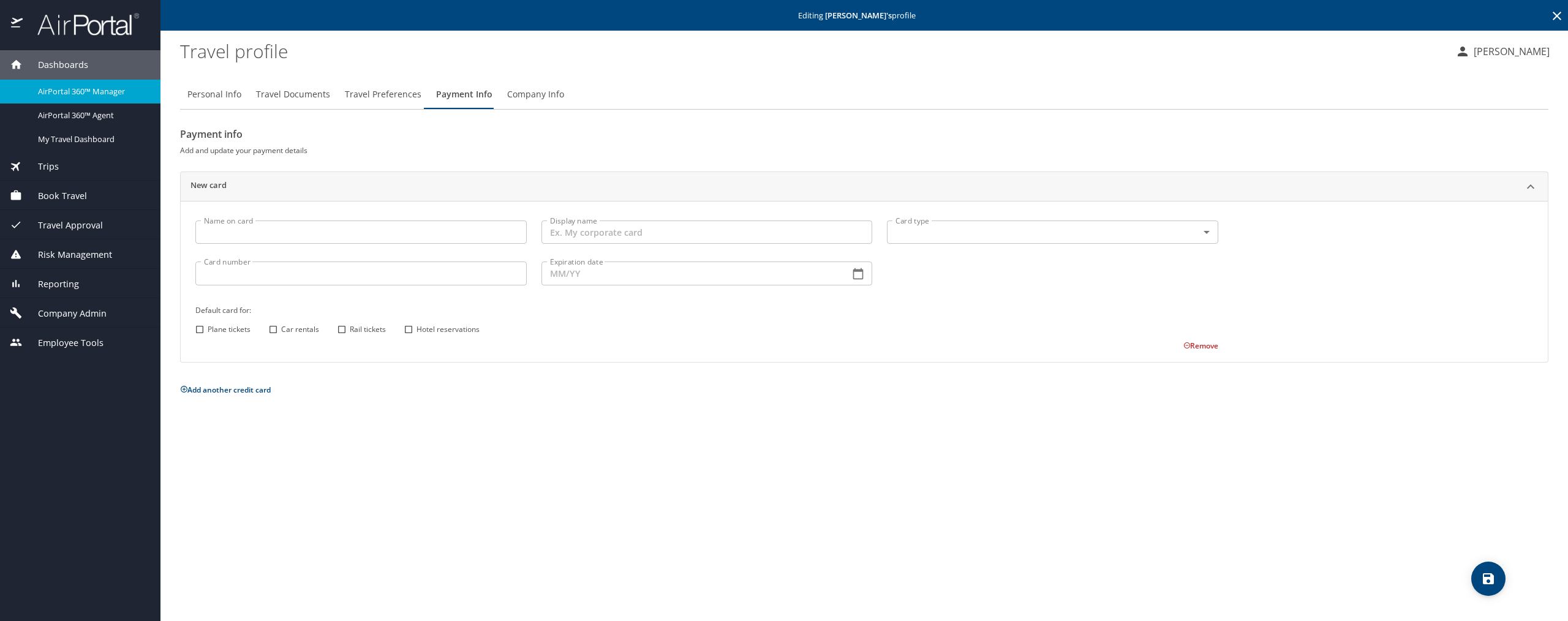
click at [541, 96] on span "Company Info" at bounding box center [536, 95] width 57 height 15
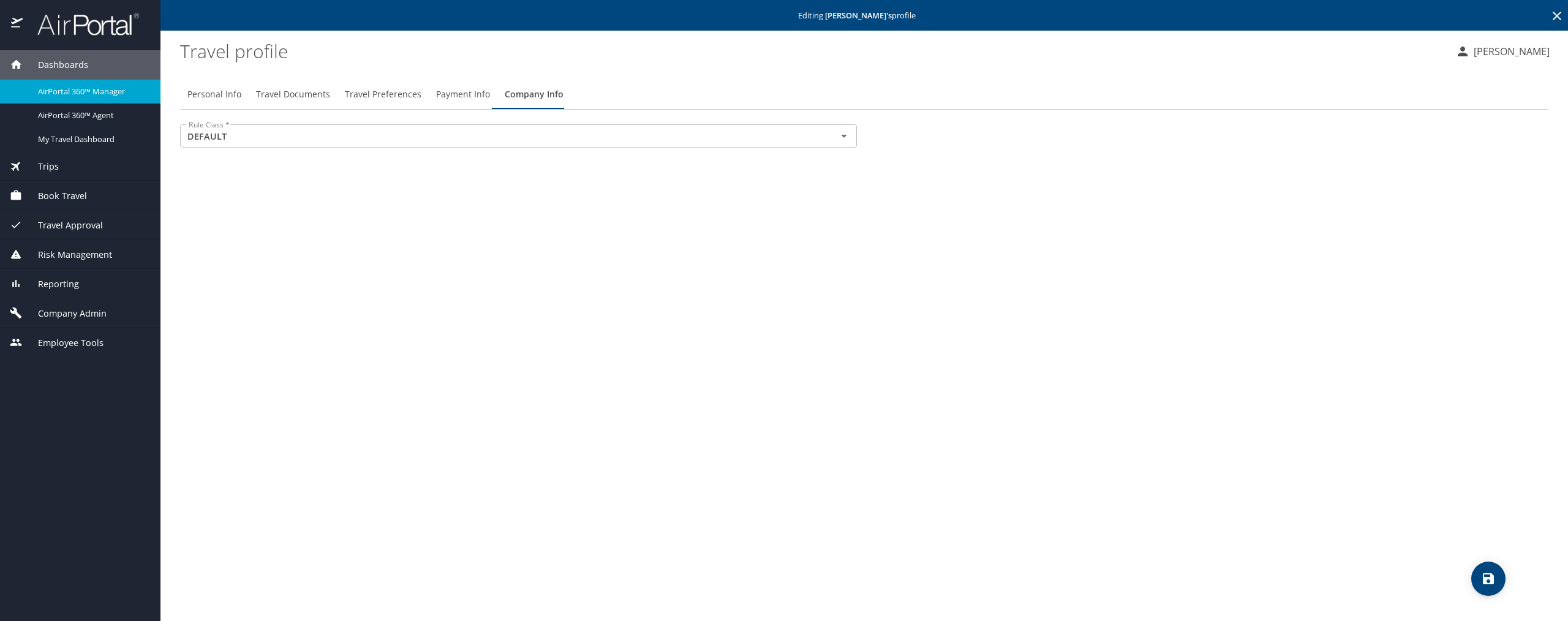
click at [460, 95] on span "Payment Info" at bounding box center [463, 95] width 54 height 15
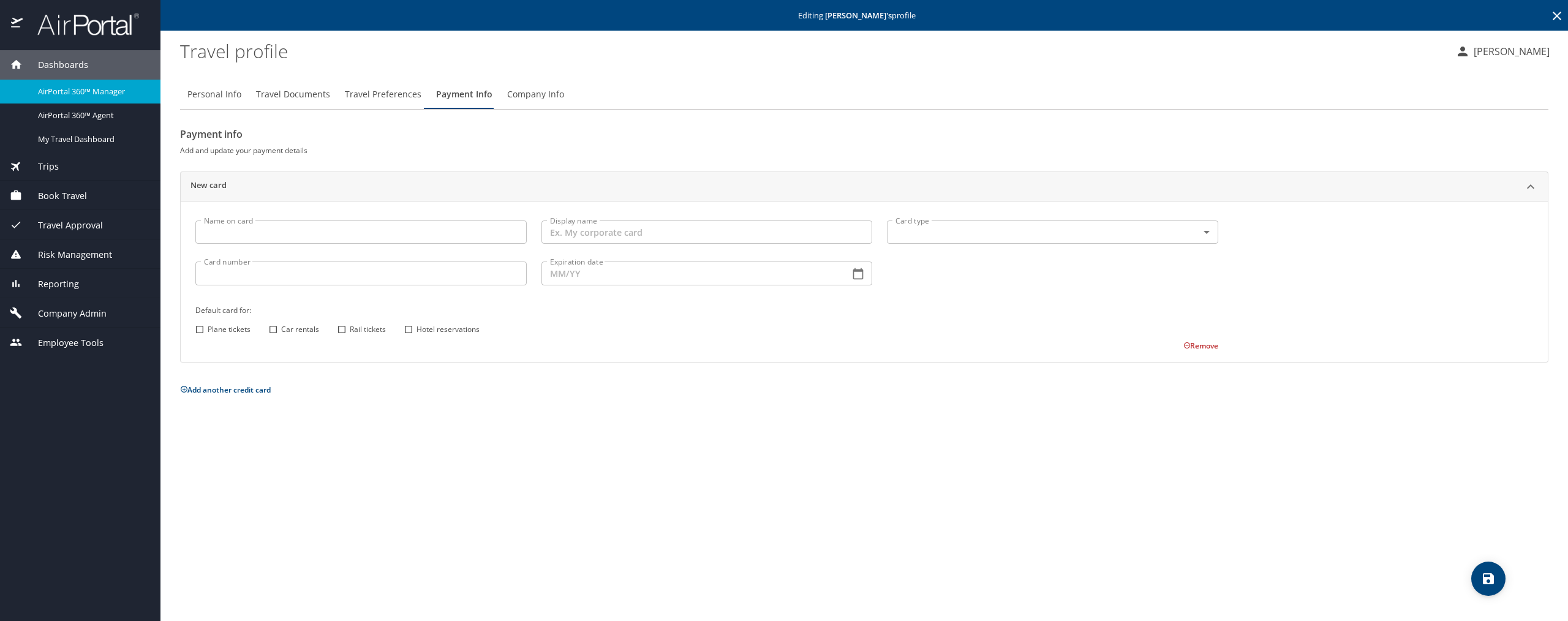
click at [389, 95] on span "Travel Preferences" at bounding box center [383, 95] width 77 height 15
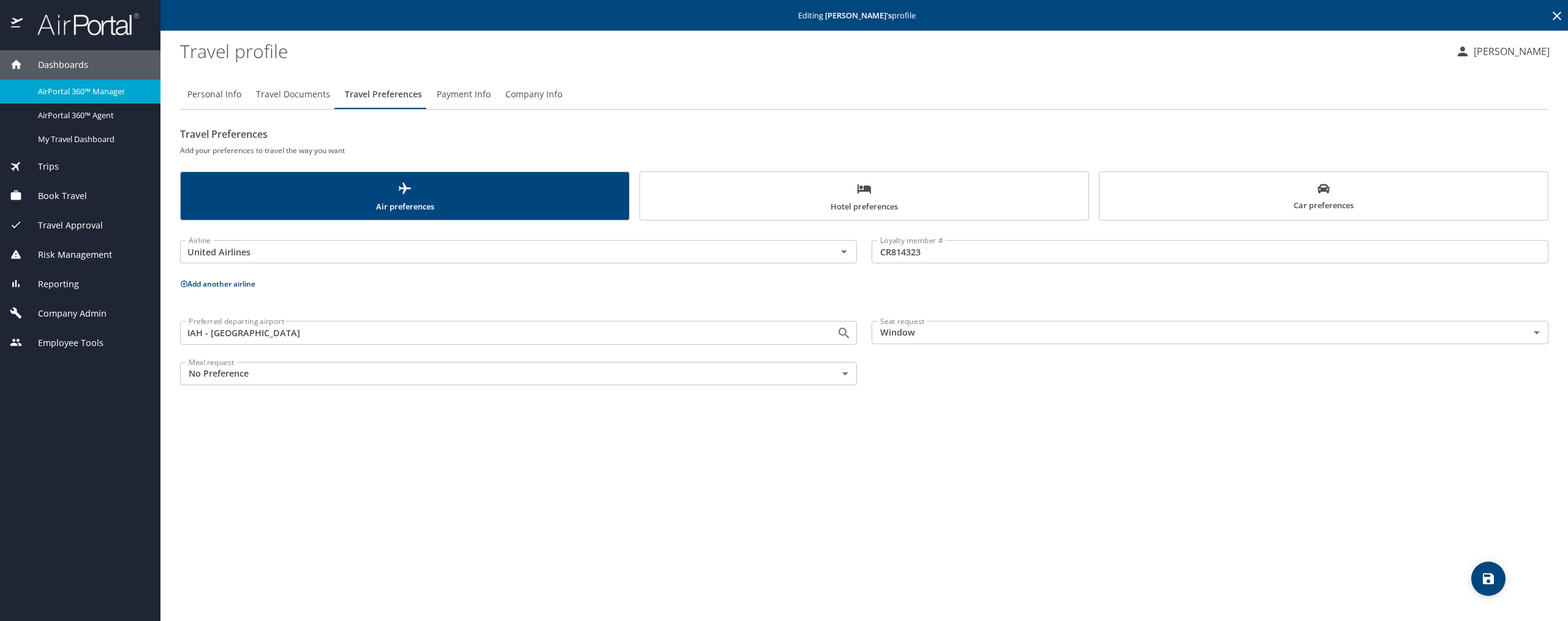
click at [300, 94] on span "Travel Documents" at bounding box center [293, 95] width 74 height 15
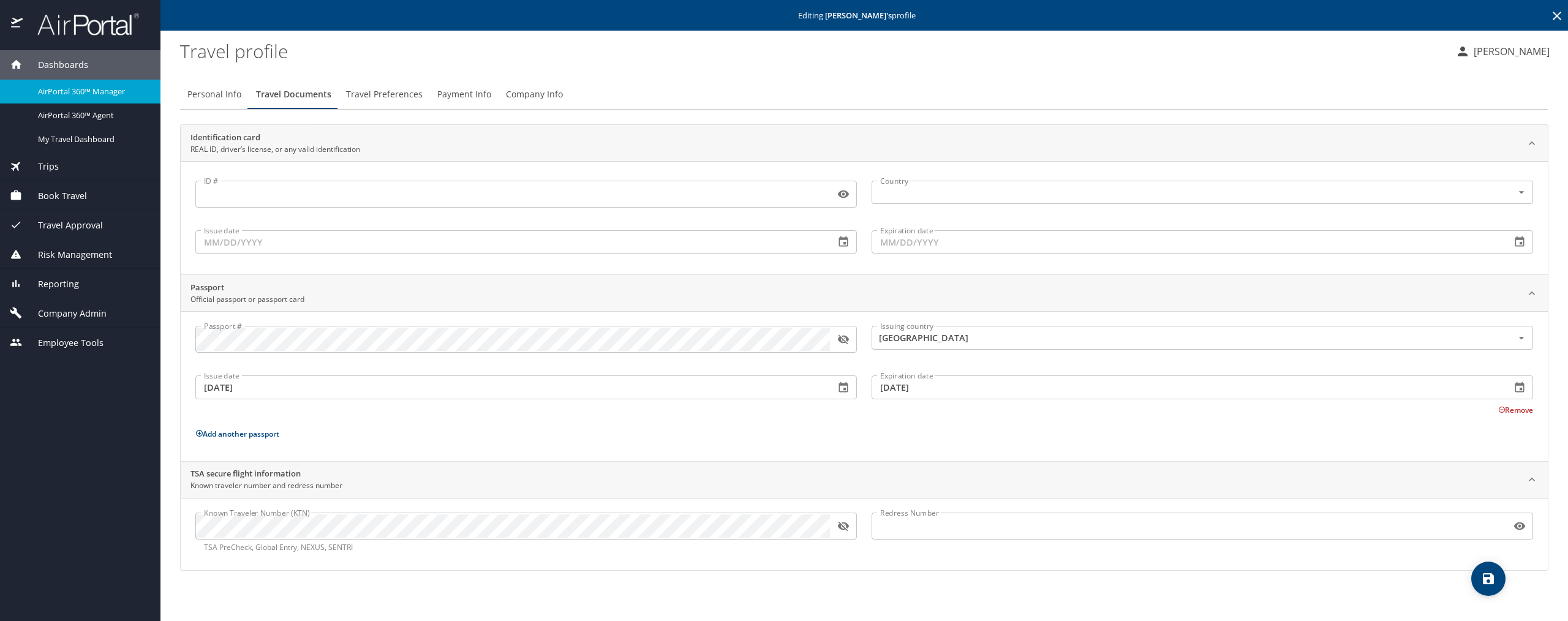
click at [224, 93] on span "Personal Info" at bounding box center [214, 95] width 54 height 15
select select "US"
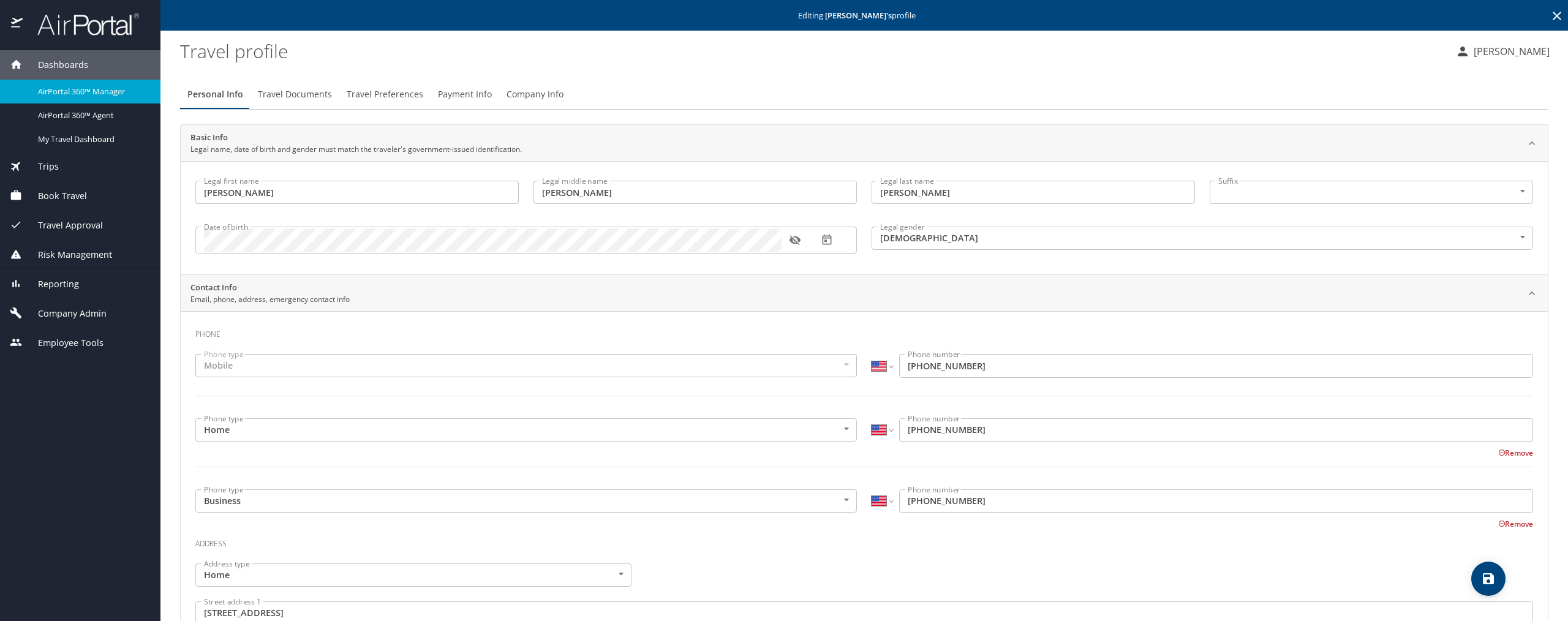
click at [50, 164] on span "Trips" at bounding box center [41, 166] width 36 height 13
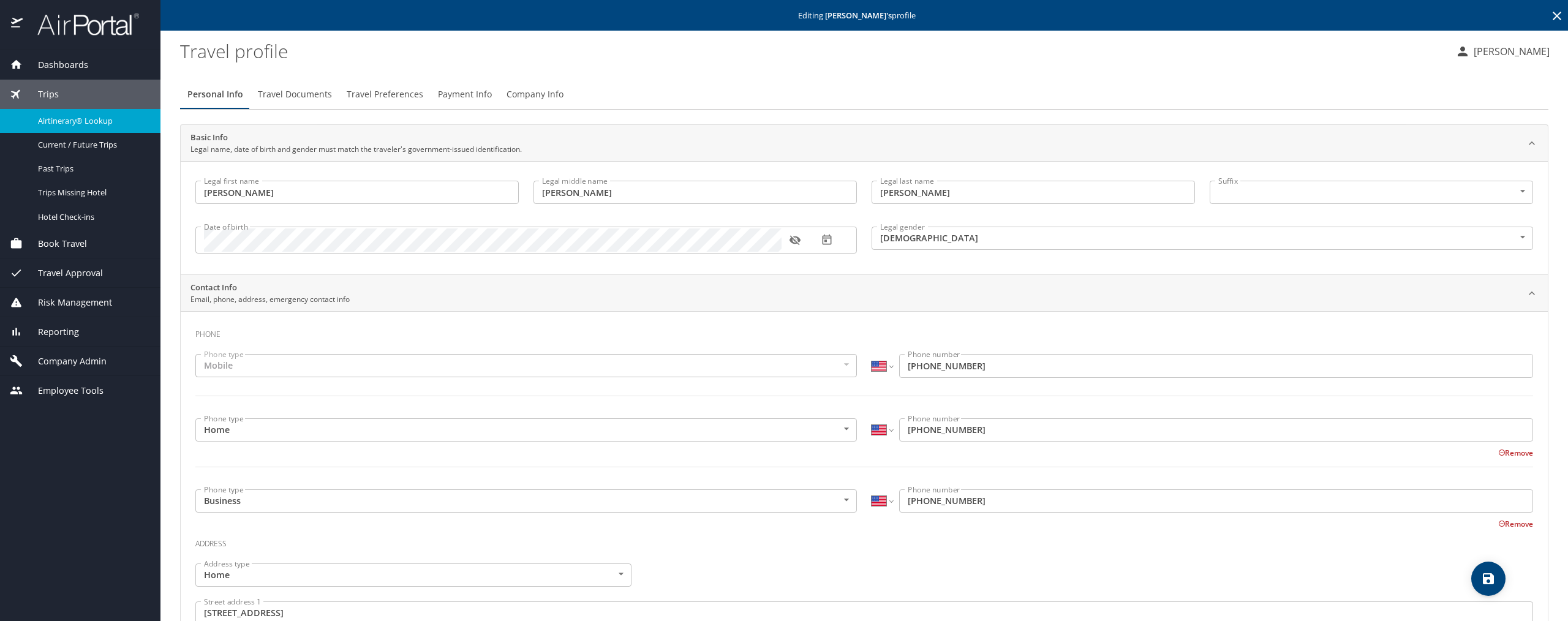
click at [121, 117] on span "Airtinerary® Lookup" at bounding box center [92, 121] width 108 height 11
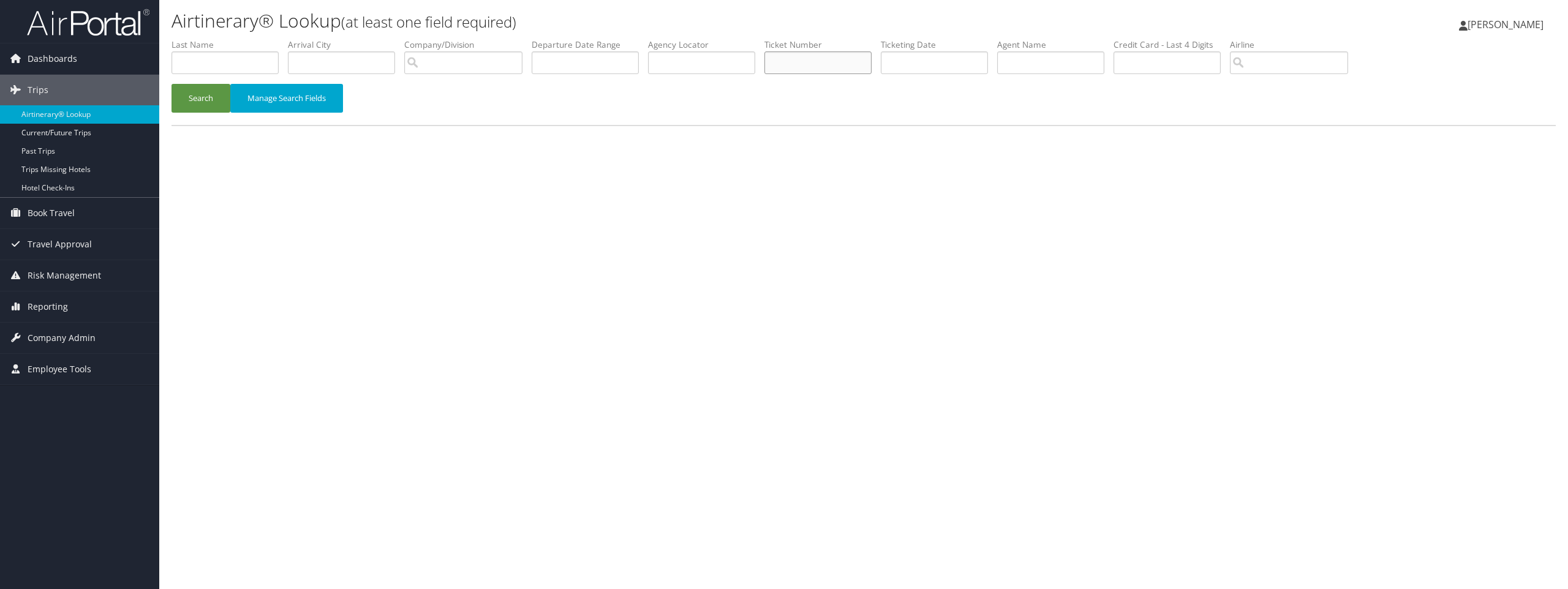
paste input "8900897901915"
type input "8900897901915"
click at [195, 98] on button "Search" at bounding box center [200, 98] width 58 height 29
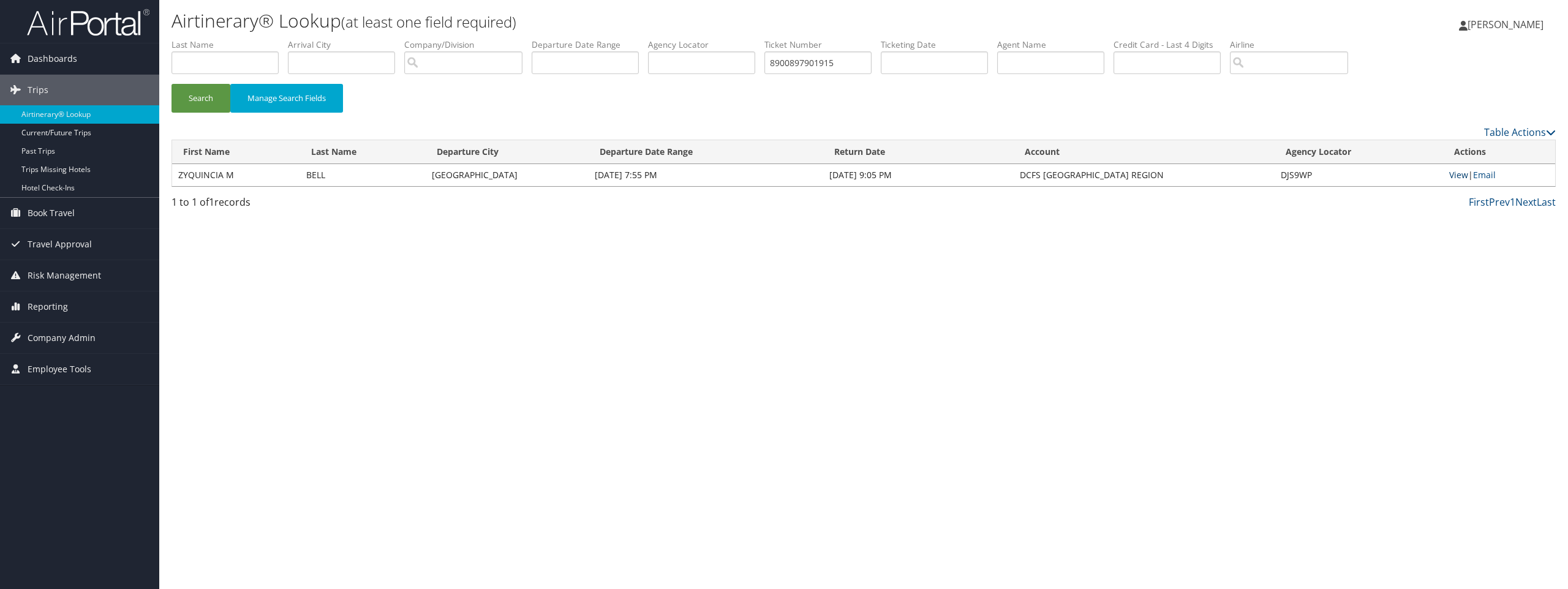
click at [1454, 175] on link "View" at bounding box center [1458, 175] width 19 height 11
click at [1459, 176] on link "View" at bounding box center [1458, 175] width 19 height 11
click at [850, 64] on input "8900897901915" at bounding box center [818, 63] width 107 height 23
drag, startPoint x: 850, startPoint y: 64, endPoint x: 780, endPoint y: 67, distance: 70.1
click at [780, 67] on input "8900897901915" at bounding box center [818, 63] width 107 height 23
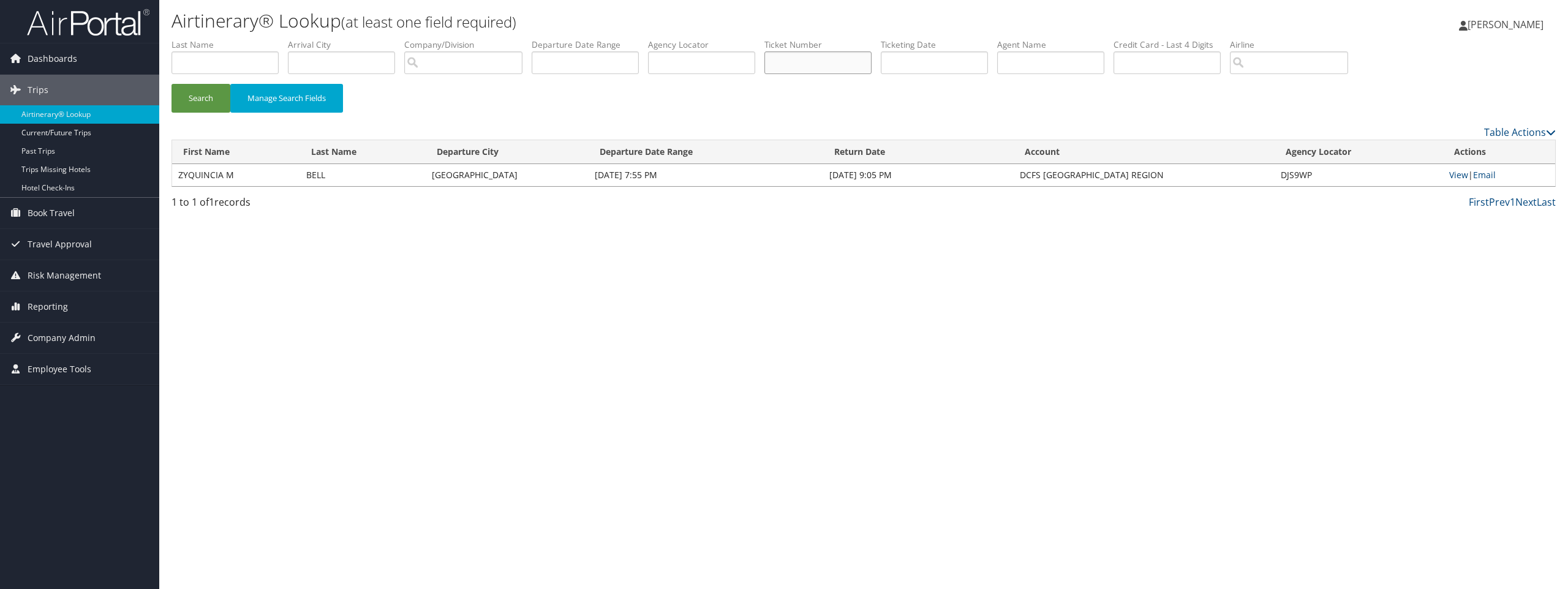
paste input "8900897907612"
click at [217, 97] on button "Search" at bounding box center [200, 98] width 58 height 29
click at [1456, 174] on link "View" at bounding box center [1458, 175] width 19 height 11
click at [862, 66] on input "8900897907612" at bounding box center [818, 63] width 107 height 23
drag, startPoint x: 800, startPoint y: 63, endPoint x: 699, endPoint y: 60, distance: 101.0
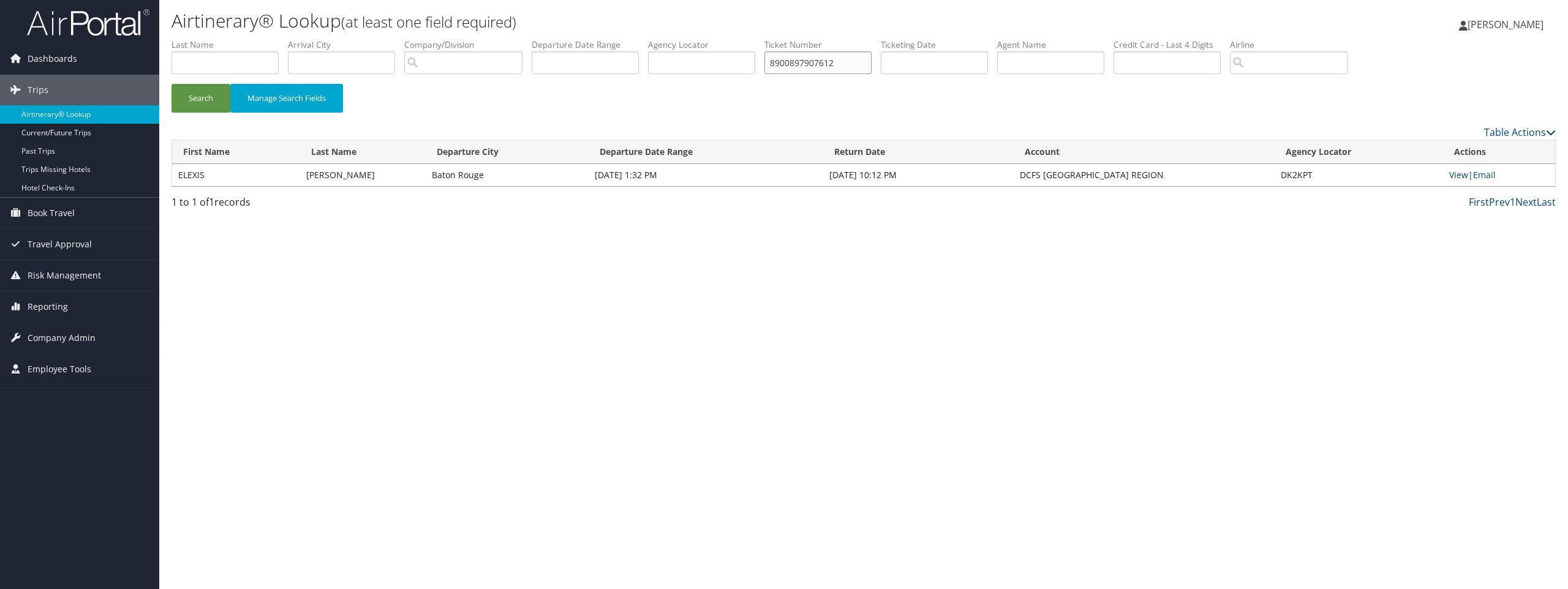
click at [699, 38] on ul "First Name Last Name Departure City Arrival City Company/Division Airport/City …" at bounding box center [863, 38] width 1384 height 0
type input "2"
click at [826, 65] on input "2" at bounding box center [818, 63] width 107 height 23
drag, startPoint x: 629, startPoint y: 42, endPoint x: 620, endPoint y: 42, distance: 9.0
click at [620, 38] on ul "First Name Last Name Departure City Arrival City Company/Division Airport/City …" at bounding box center [863, 38] width 1384 height 0
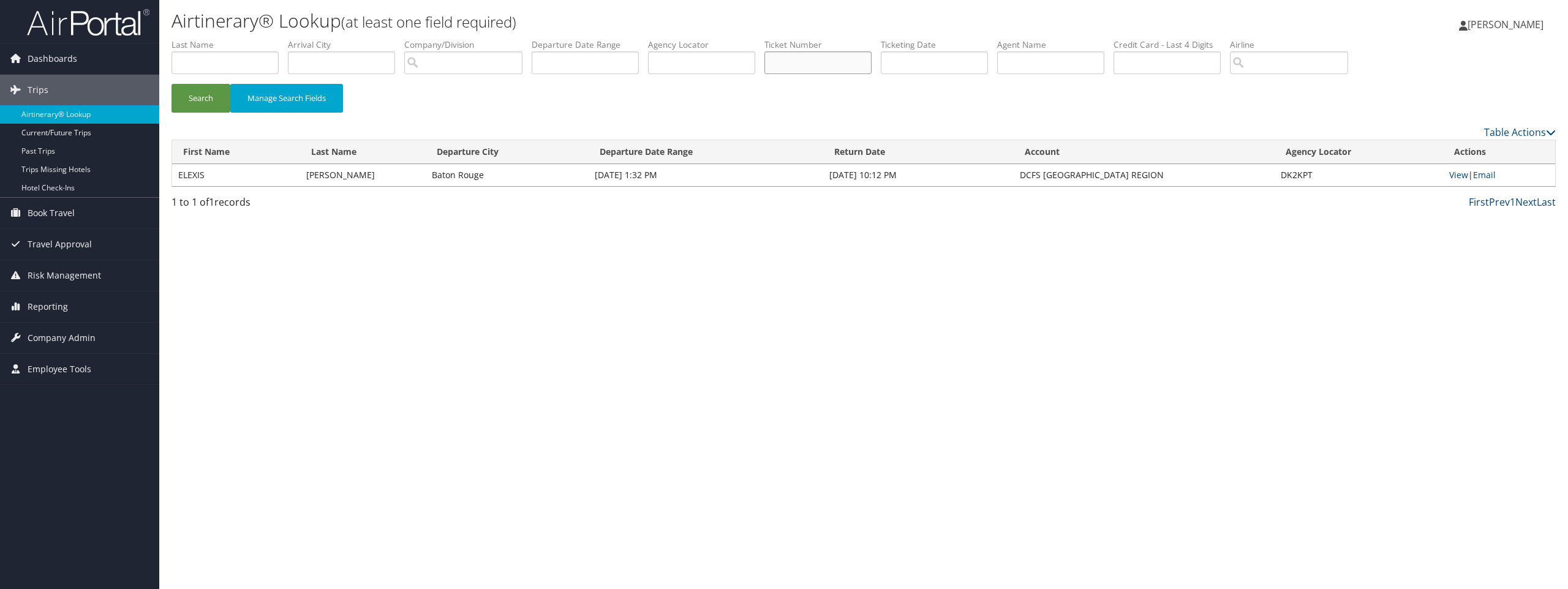
paste input "8900897901915"
type input "8900897901915"
click at [210, 101] on button "Search" at bounding box center [200, 98] width 58 height 29
click at [1457, 176] on link "View" at bounding box center [1458, 175] width 19 height 11
click at [1454, 180] on link "View" at bounding box center [1458, 175] width 19 height 11
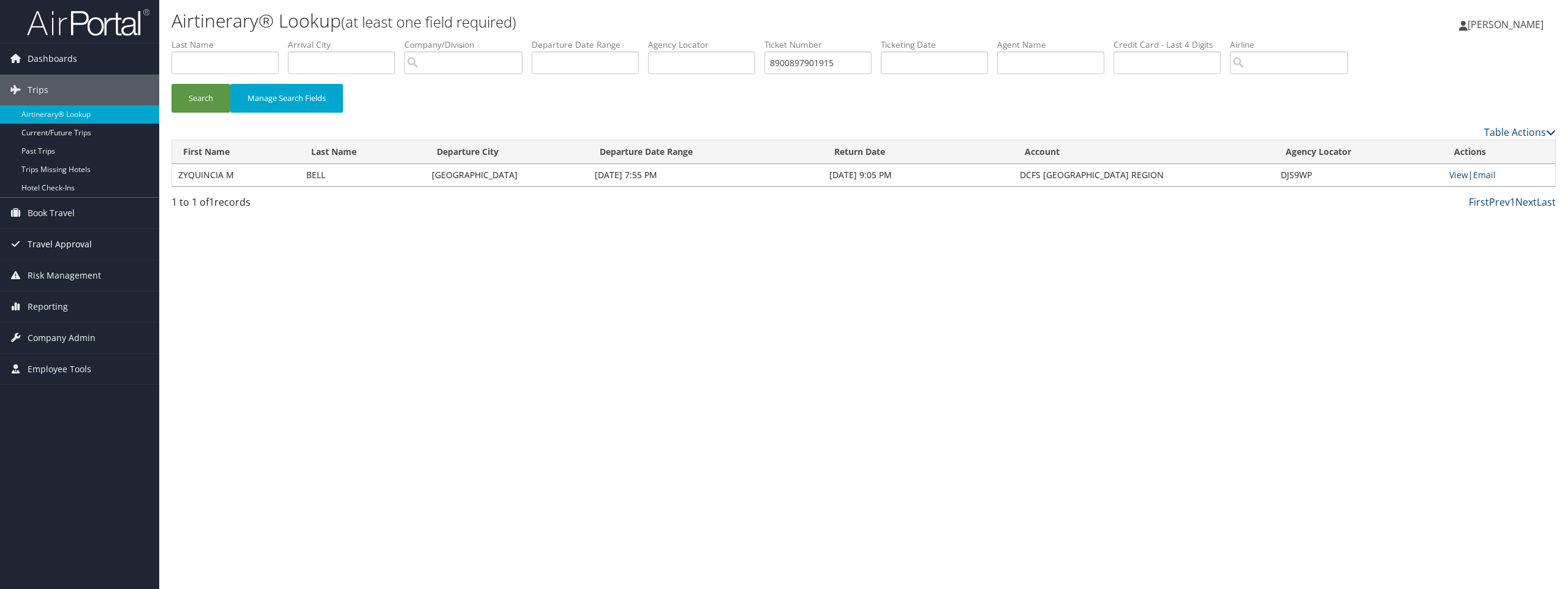
click at [63, 247] on span "Travel Approval" at bounding box center [59, 244] width 64 height 31
click at [55, 374] on span "Reporting" at bounding box center [48, 380] width 40 height 31
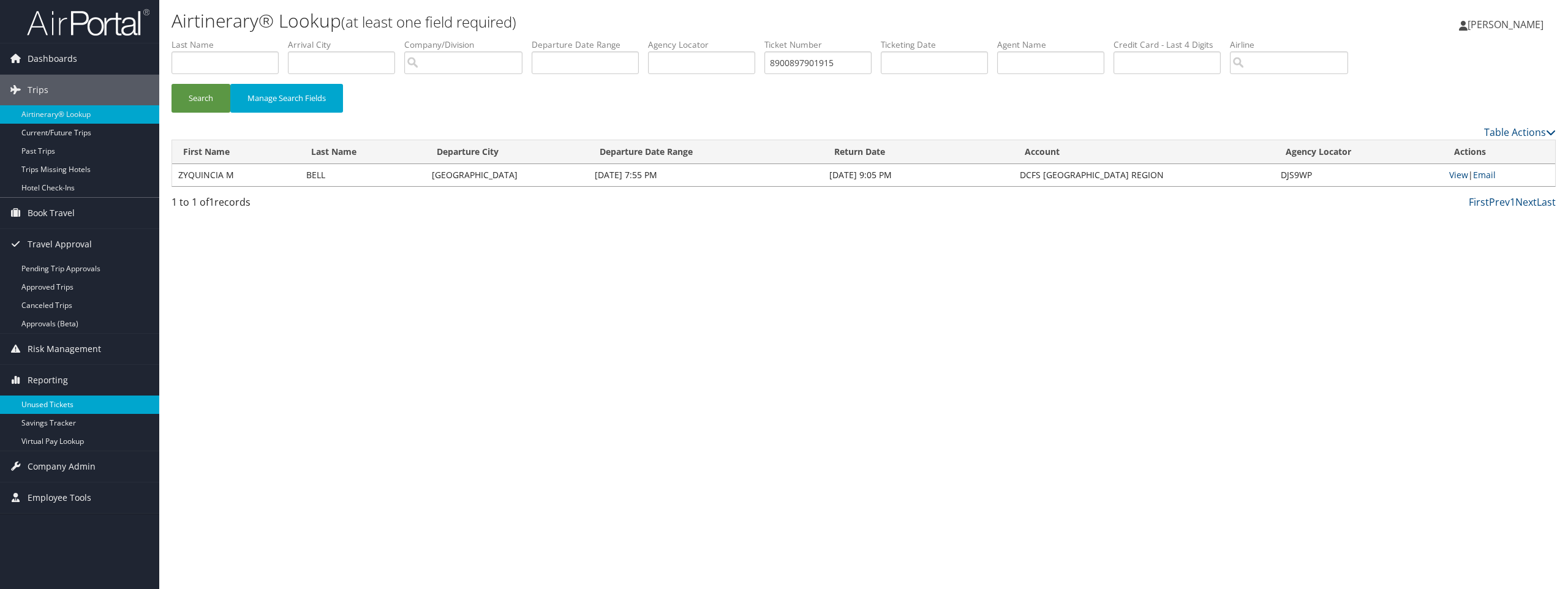
click at [54, 405] on link "Unused Tickets" at bounding box center [79, 404] width 159 height 18
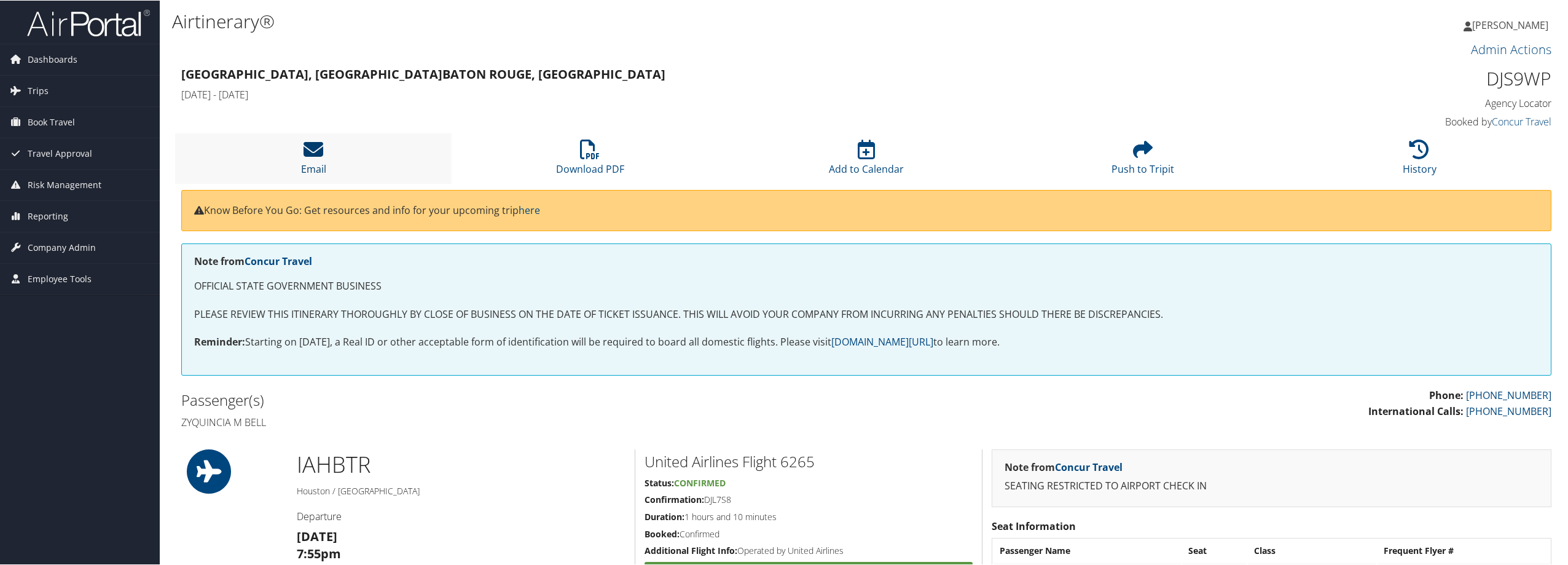
click at [319, 145] on icon at bounding box center [313, 149] width 19 height 19
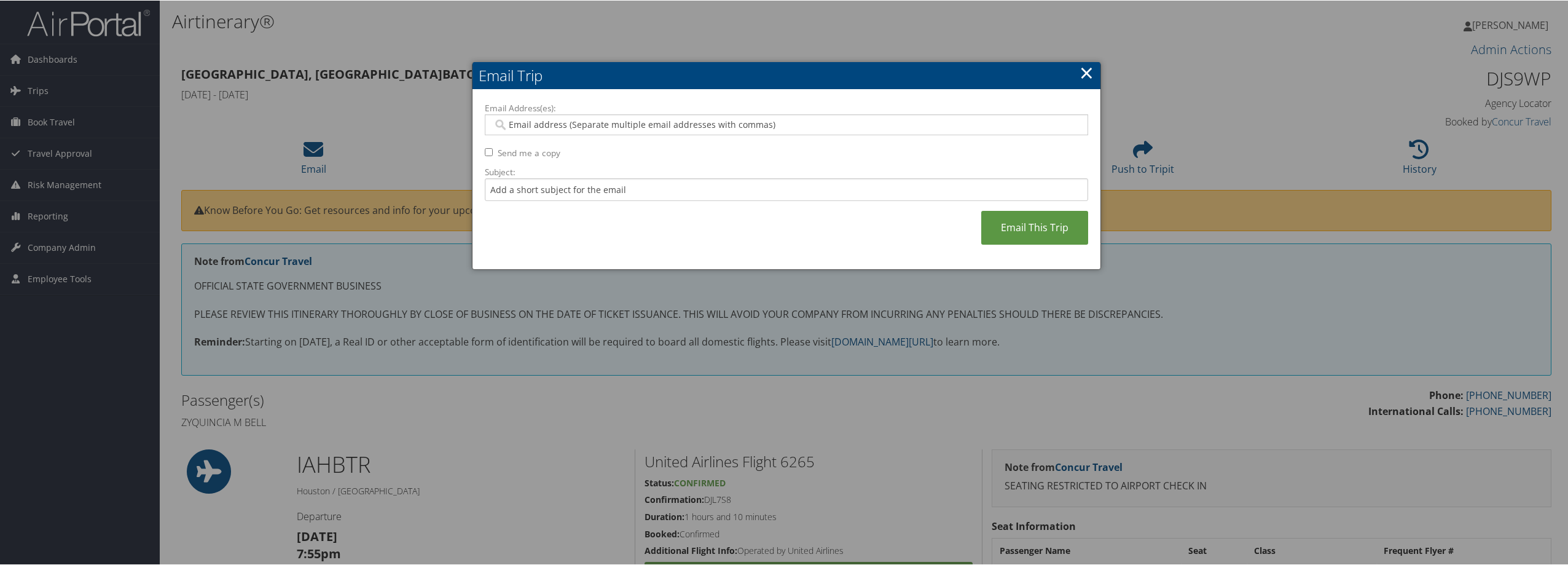
click at [632, 120] on input "Email Address(es):" at bounding box center [785, 124] width 587 height 12
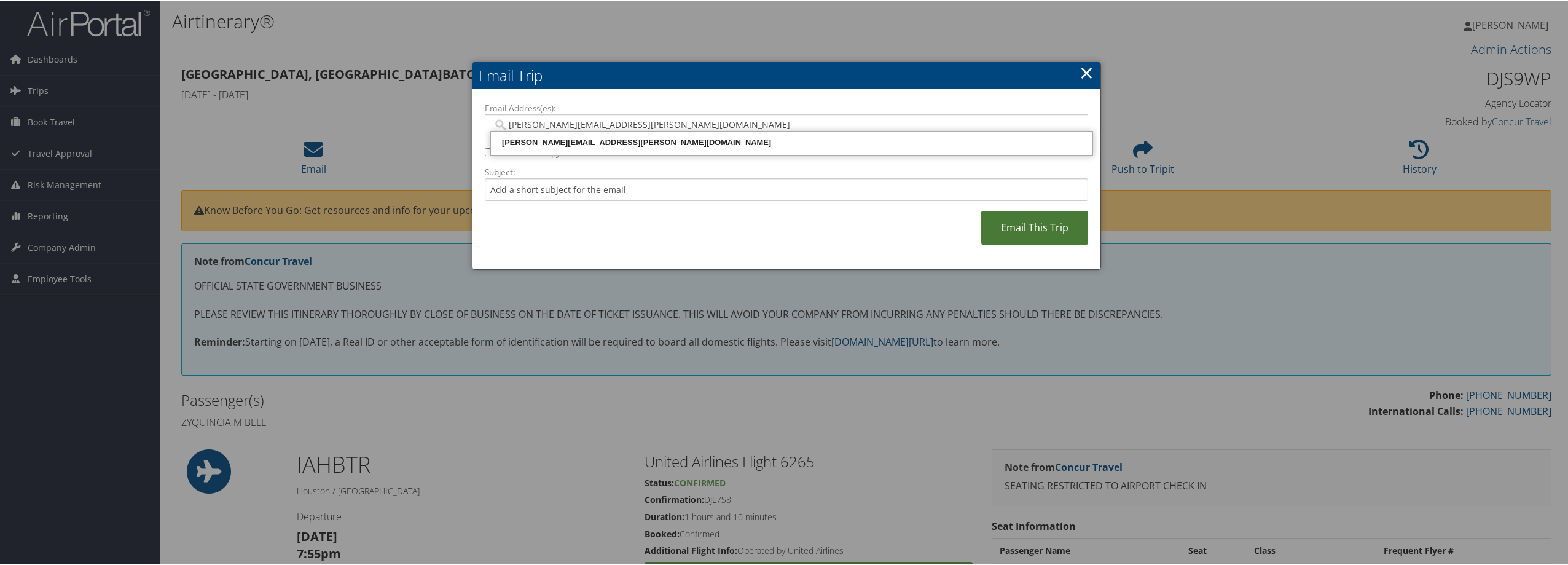
type input "misty.grahn@cbtravel.com"
click at [1015, 231] on link "Email This Trip" at bounding box center [1034, 227] width 107 height 34
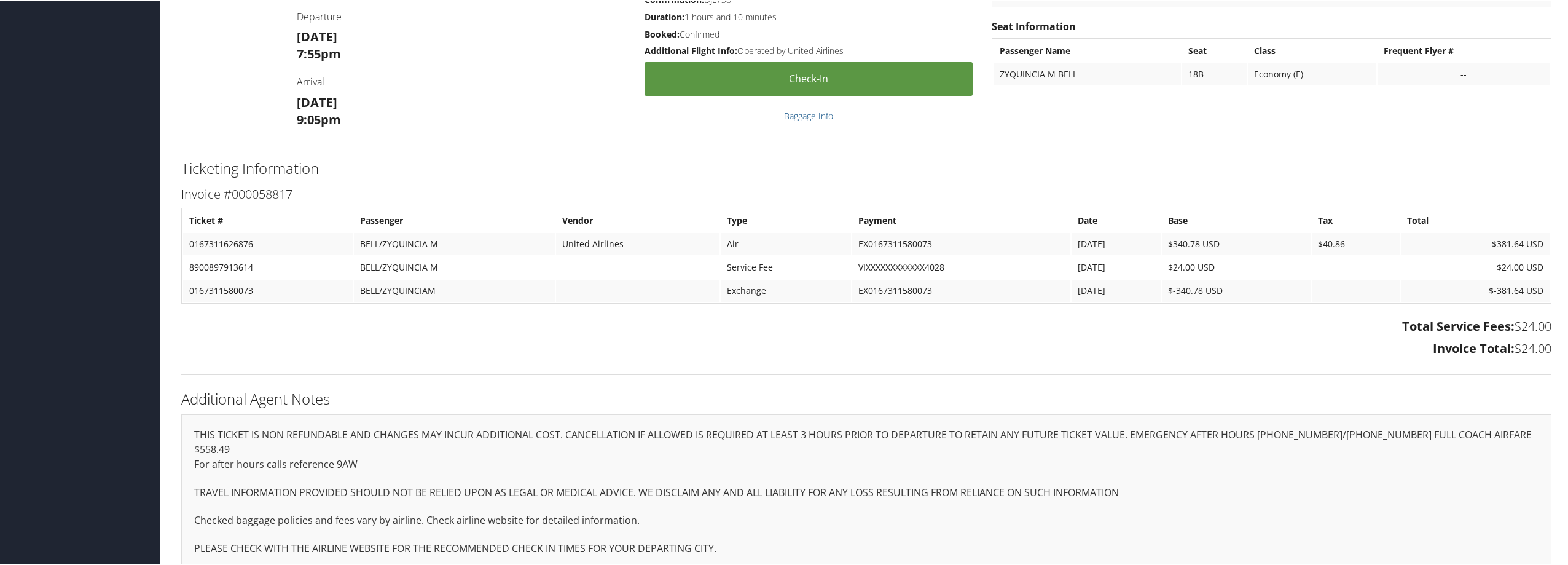
scroll to position [502, 0]
click at [120, 62] on div "Dashboards AirPortal 360™ (Manager) AirPortal 360™ (Agent) My Travel Dashboard …" at bounding box center [786, 38] width 1574 height 1081
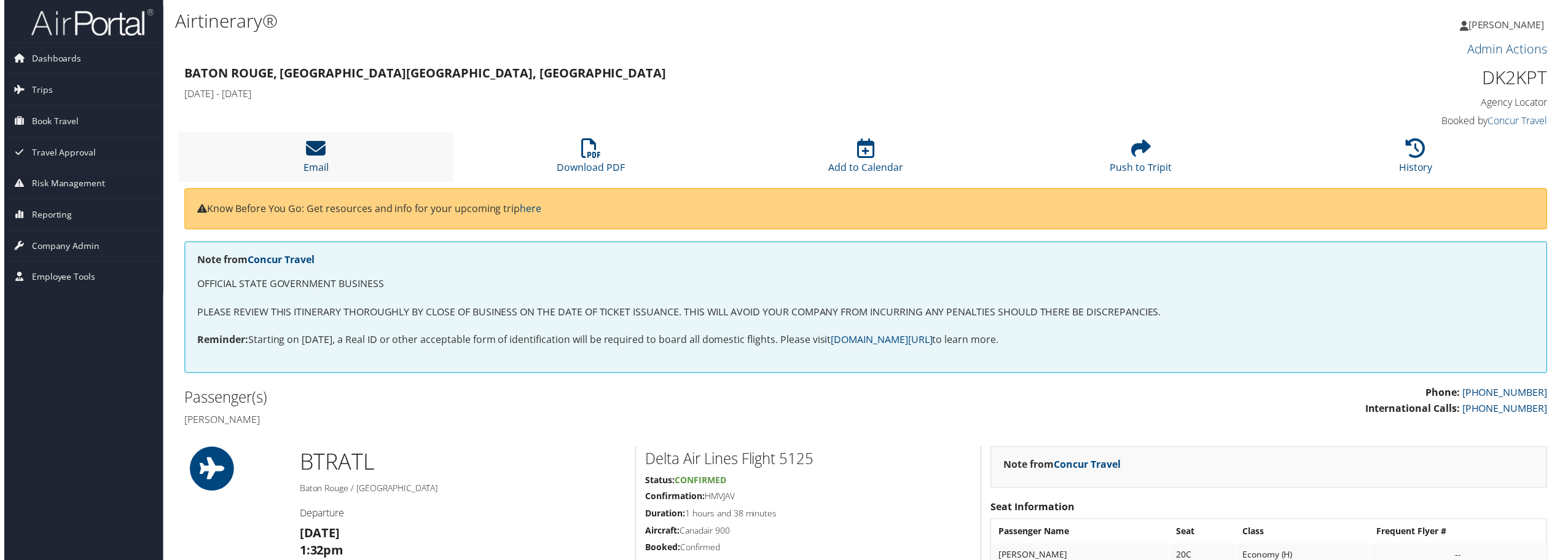
click at [304, 145] on icon at bounding box center [313, 149] width 19 height 19
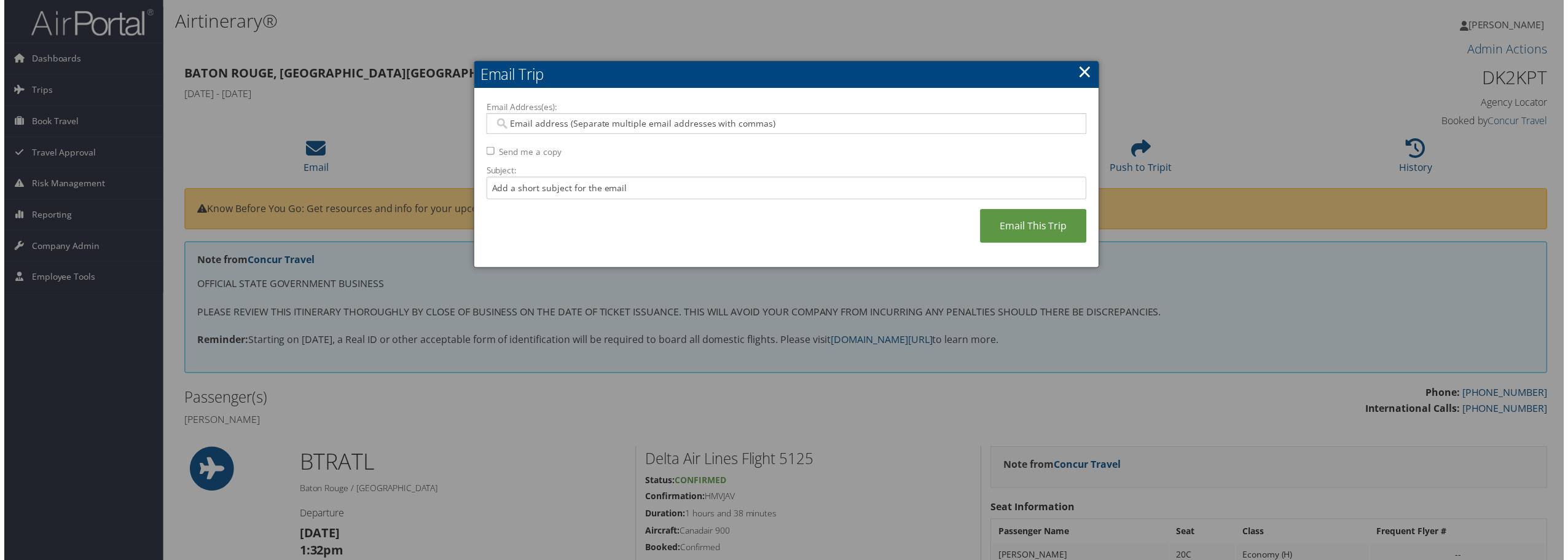
click at [552, 120] on input "Email Address(es):" at bounding box center [785, 124] width 587 height 12
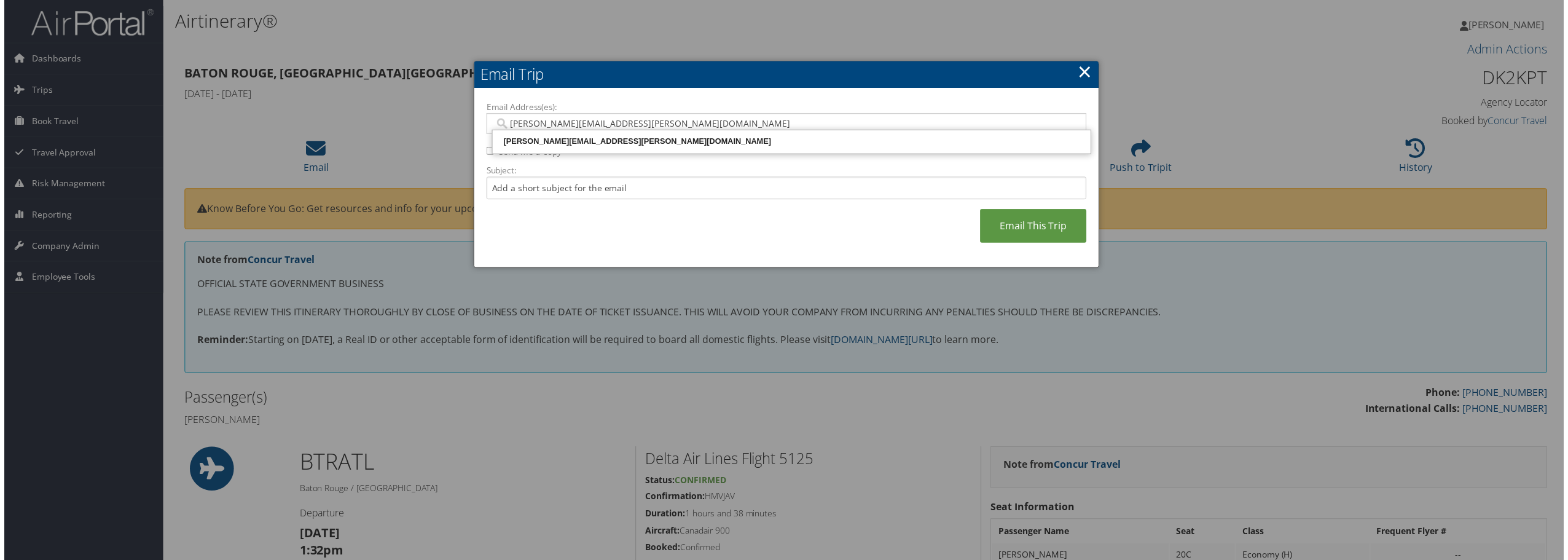
type input "[PERSON_NAME][EMAIL_ADDRESS][PERSON_NAME][DOMAIN_NAME]"
click at [632, 122] on input "[PERSON_NAME][EMAIL_ADDRESS][PERSON_NAME][DOMAIN_NAME]" at bounding box center [785, 124] width 587 height 12
click at [623, 144] on div "MISTY.GRAHN@CBTRAVEL.COM" at bounding box center [791, 141] width 598 height 12
type input "MISTY.GRAHN@CBTRAVEL.COM"
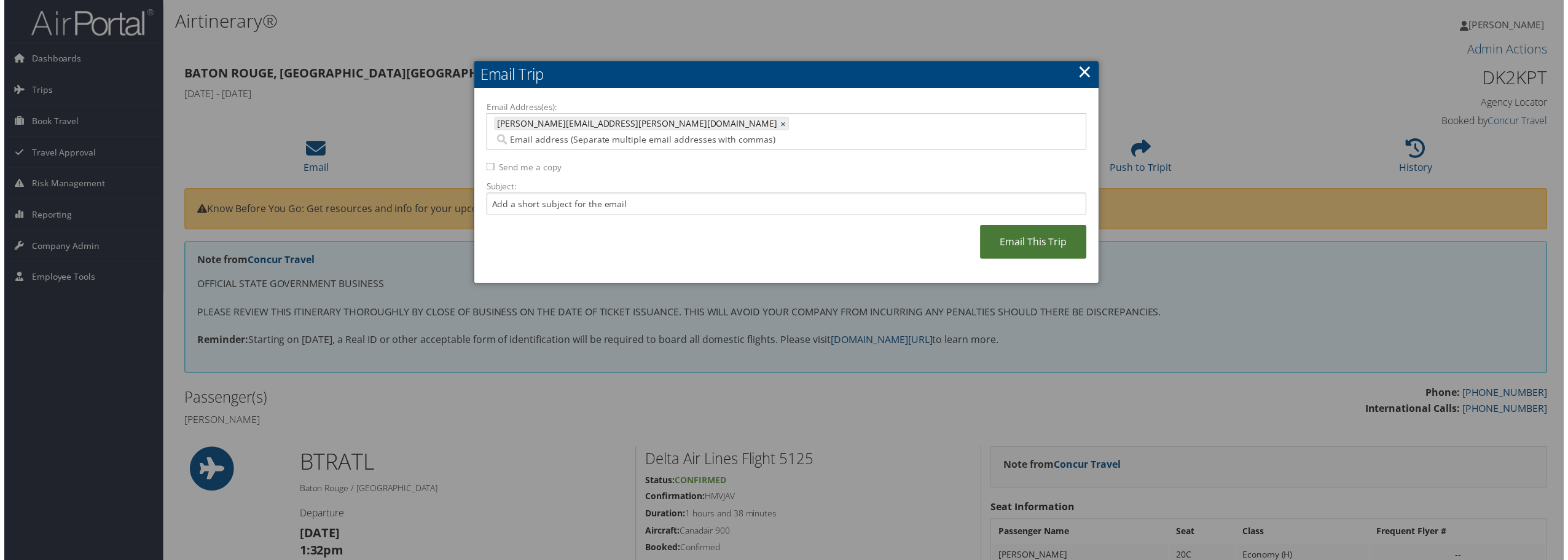
click at [1034, 227] on link "Email This Trip" at bounding box center [1034, 243] width 107 height 34
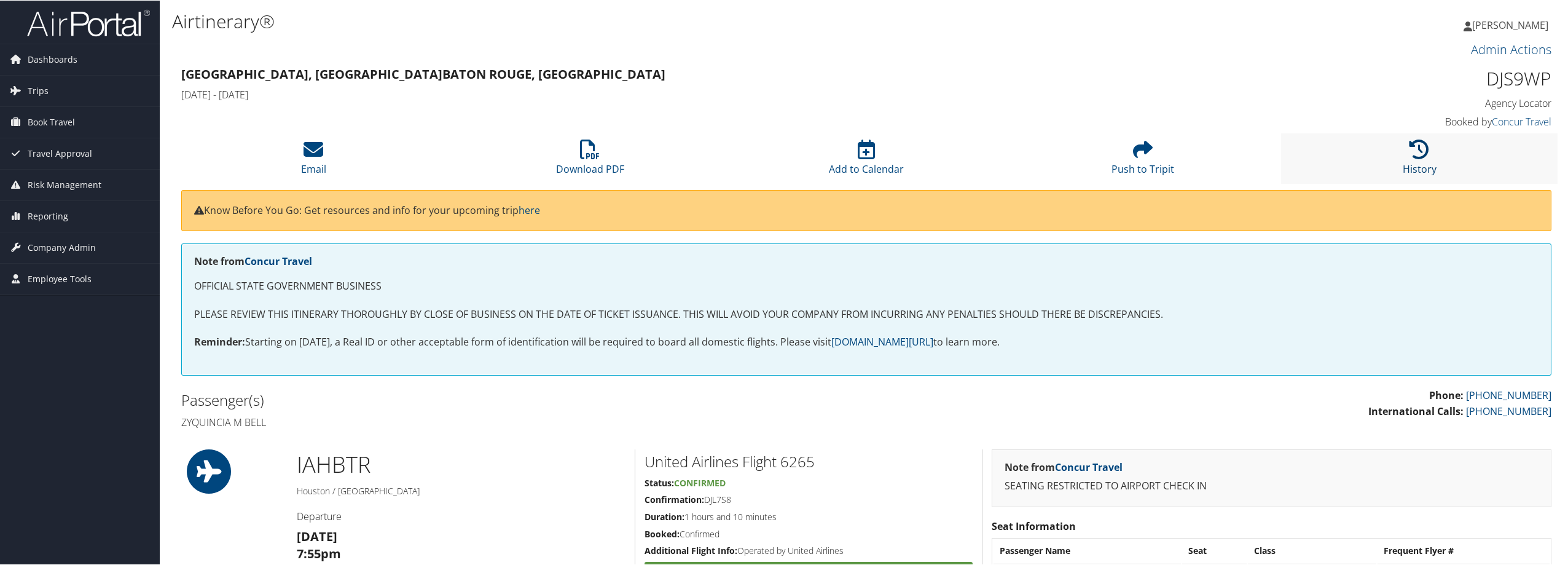
click at [1413, 142] on icon at bounding box center [1419, 149] width 19 height 19
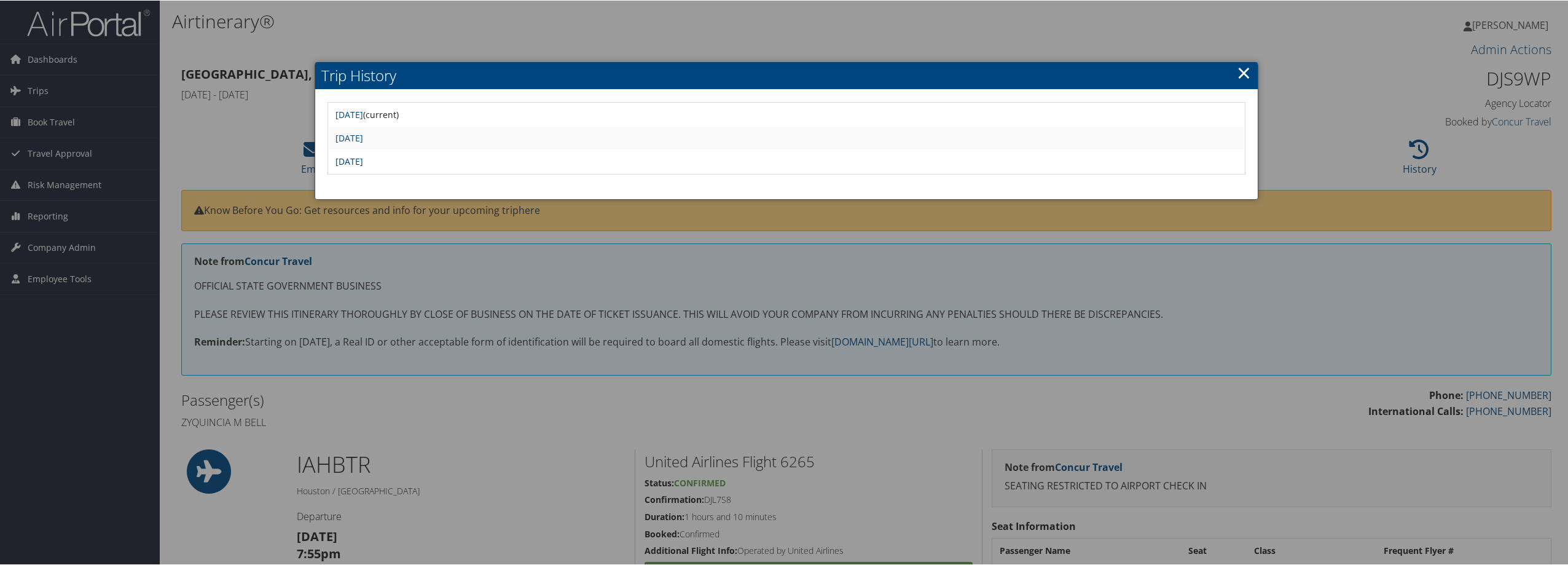
click at [363, 165] on link "[DATE]" at bounding box center [349, 160] width 28 height 12
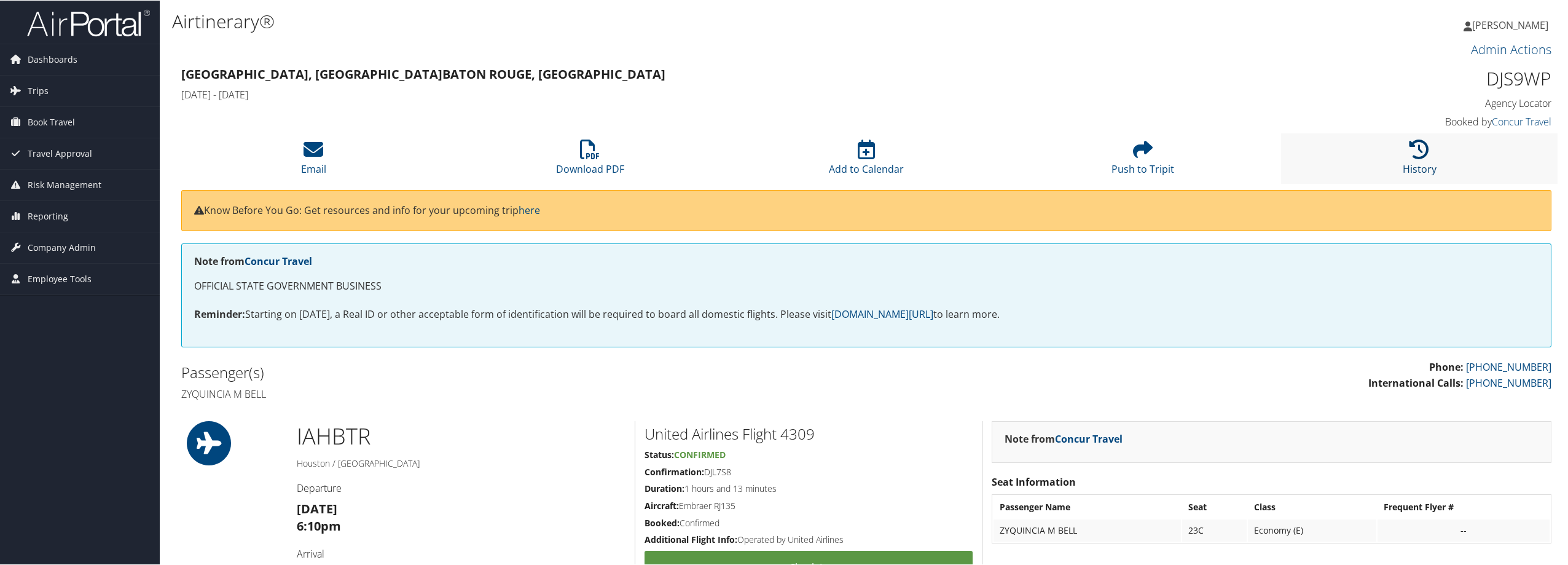
click at [1414, 150] on icon at bounding box center [1419, 149] width 19 height 19
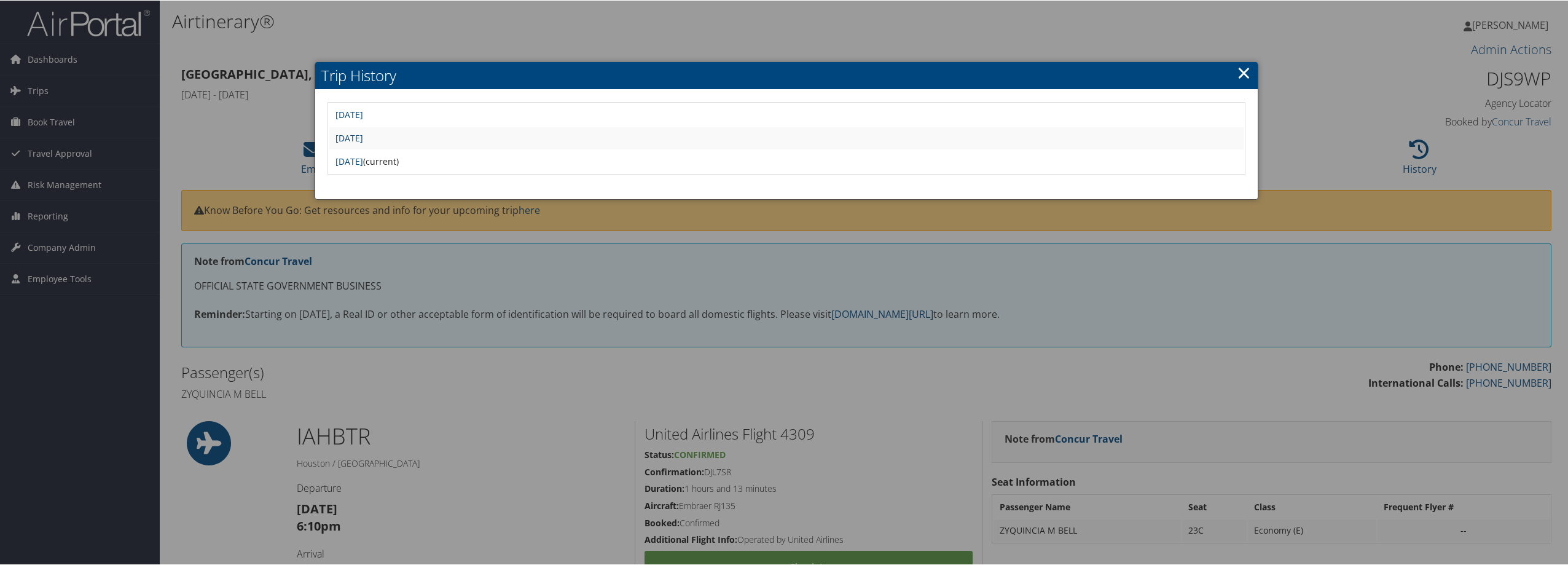
click at [363, 139] on link "Thu Sep 25 14:22:42 MDT 2025" at bounding box center [349, 137] width 28 height 12
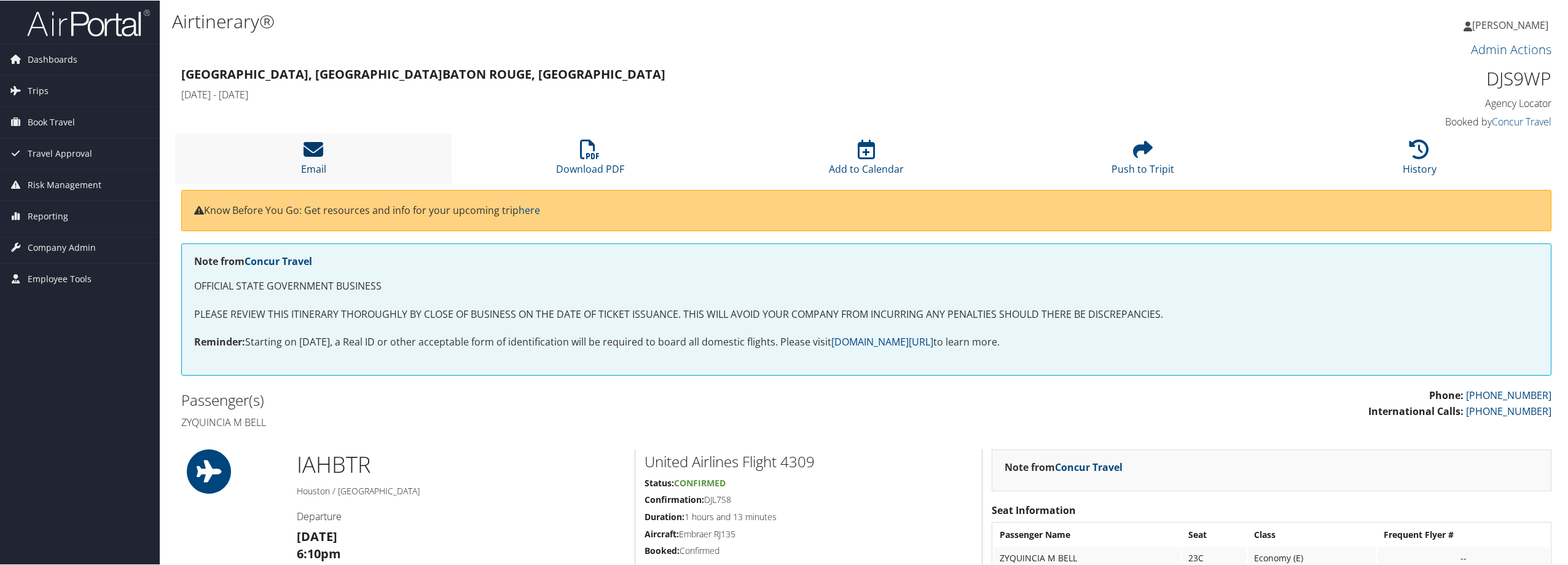
click at [323, 151] on icon at bounding box center [313, 149] width 19 height 19
click at [323, 151] on div at bounding box center [786, 282] width 1574 height 565
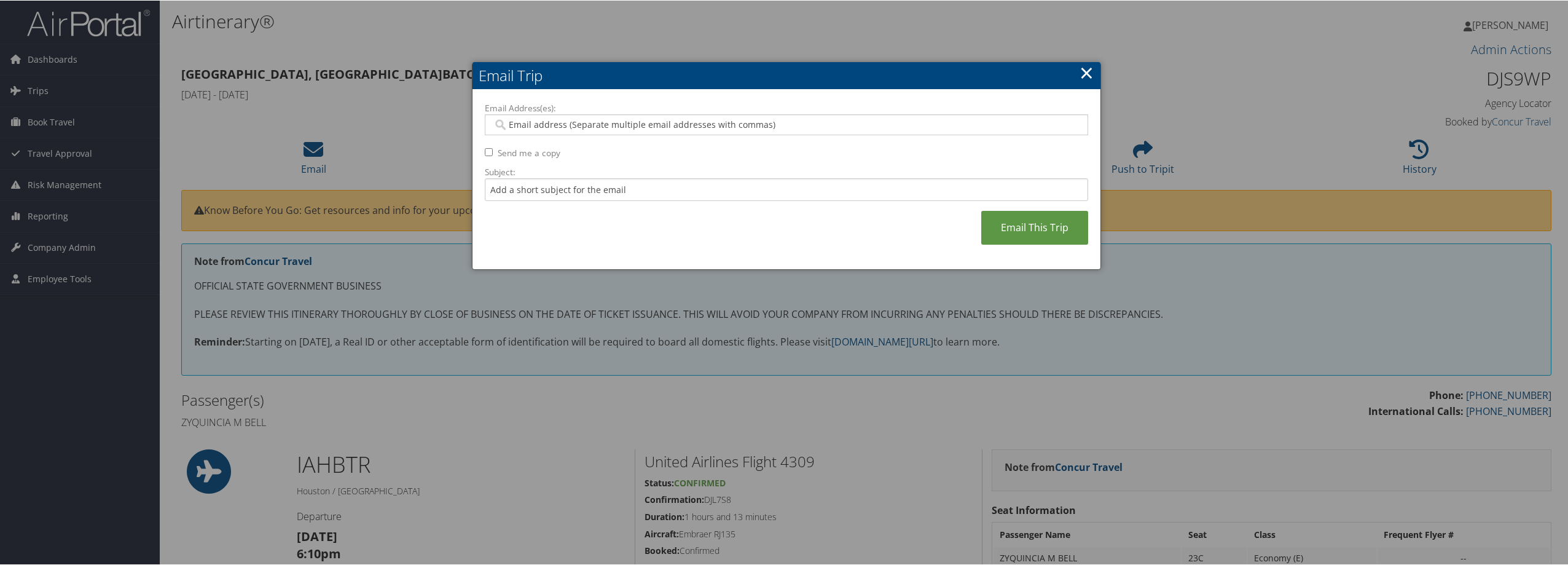
click at [569, 124] on input "Email Address(es):" at bounding box center [785, 124] width 587 height 12
type input "misty"
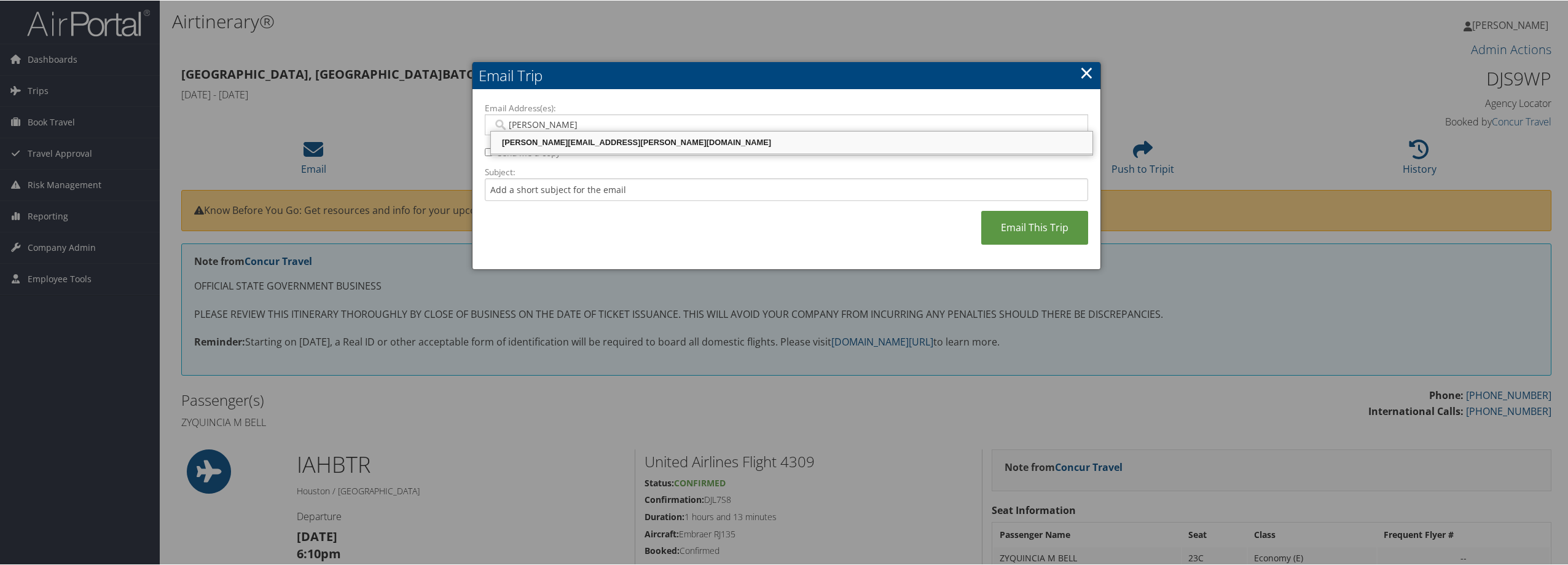
click at [604, 138] on div "MISTY.GRAHN@CBTRAVEL.COM" at bounding box center [791, 141] width 598 height 12
type input "MISTY.GRAHN@CBTRAVEL.COM"
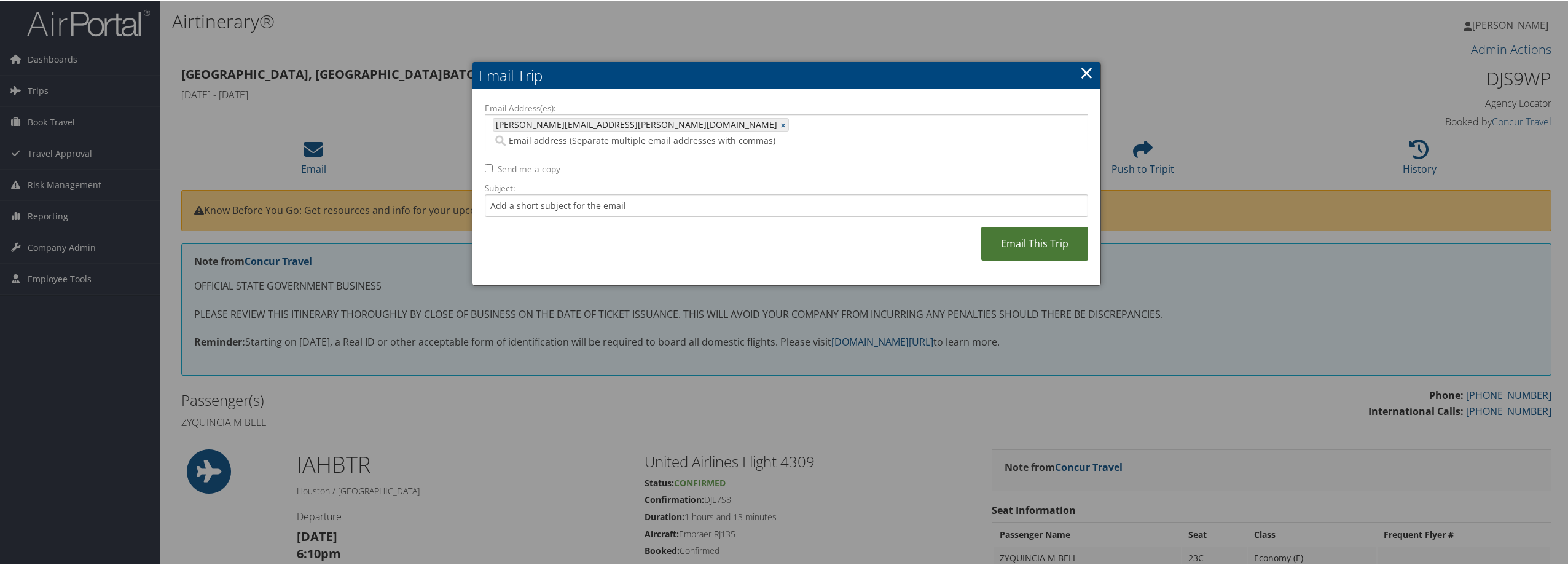
click at [1015, 227] on link "Email This Trip" at bounding box center [1034, 243] width 107 height 34
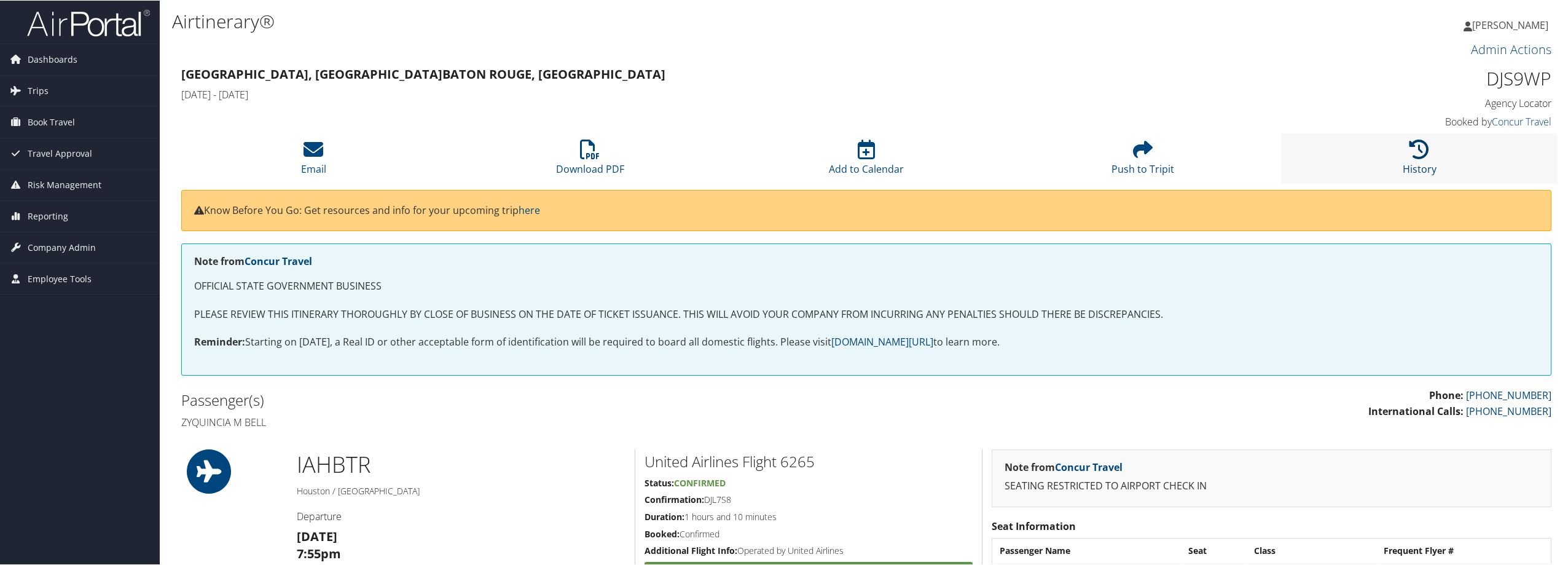
click at [1414, 151] on icon at bounding box center [1419, 149] width 19 height 19
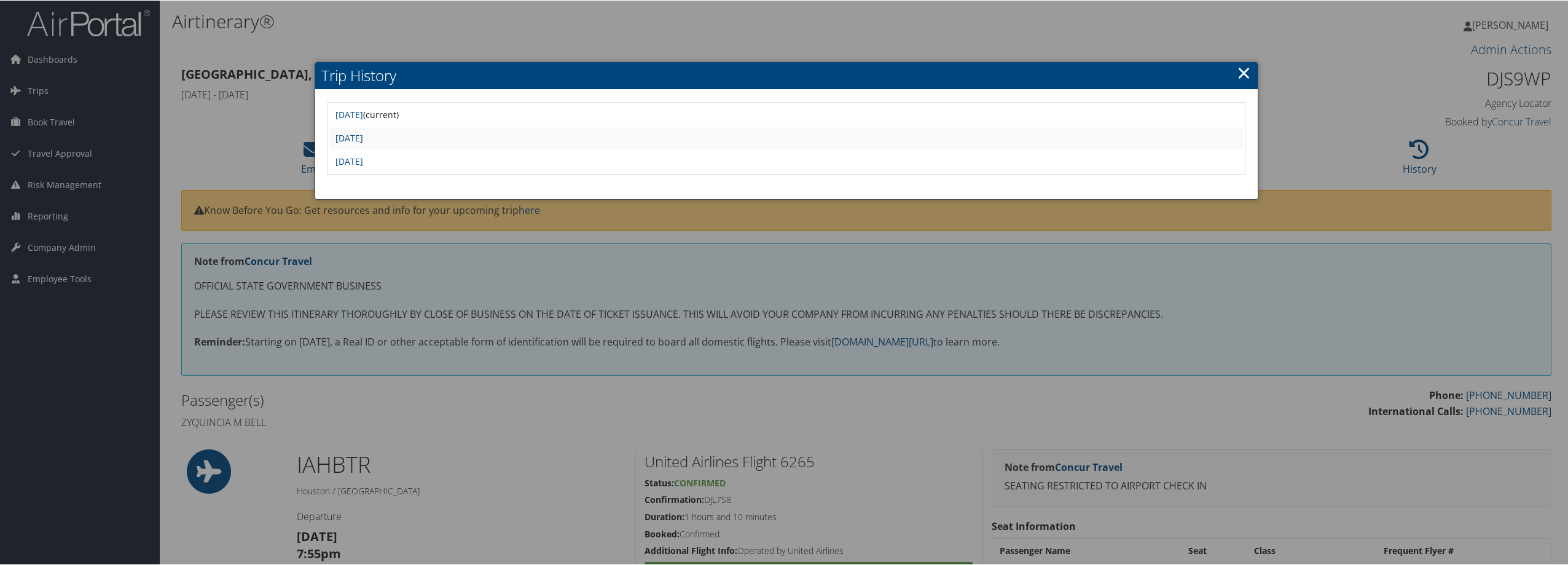
click at [356, 136] on link "[DATE]" at bounding box center [349, 137] width 28 height 12
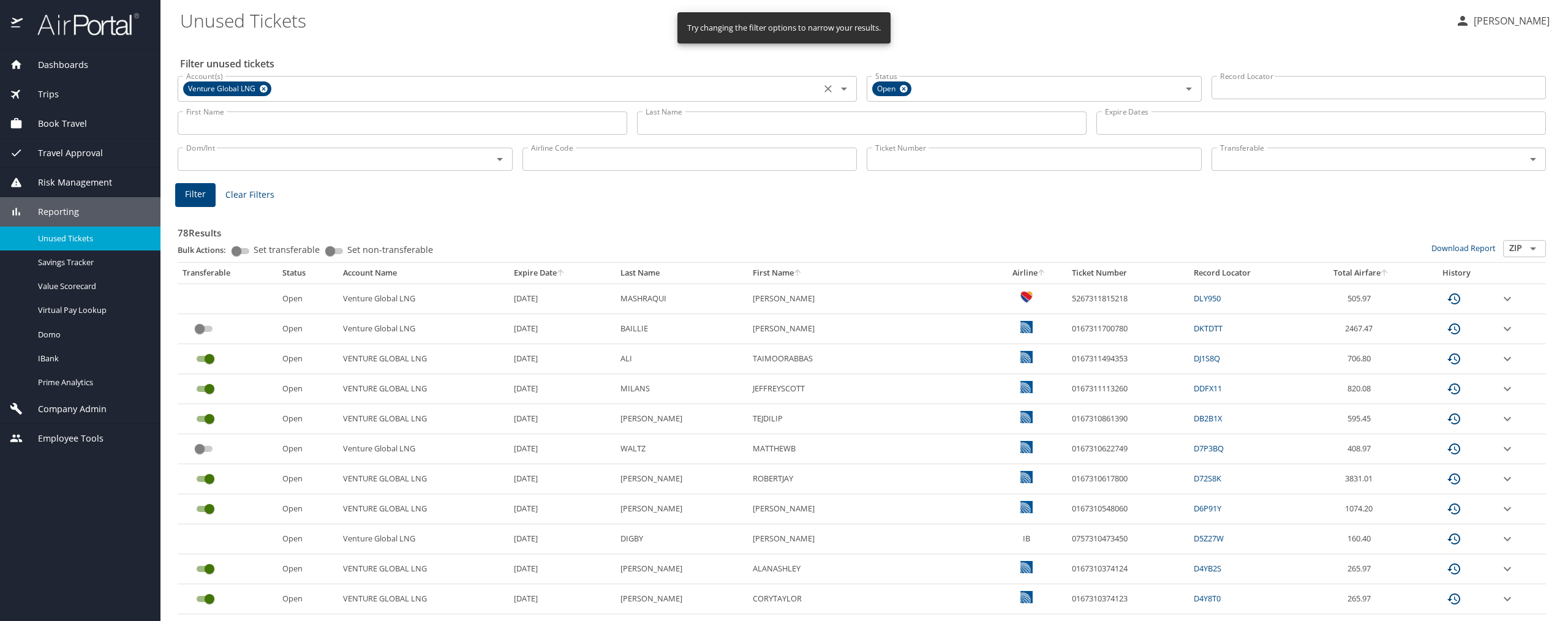
click at [262, 86] on icon at bounding box center [263, 89] width 8 height 8
click at [269, 88] on input "Account(s)" at bounding box center [498, 87] width 635 height 16
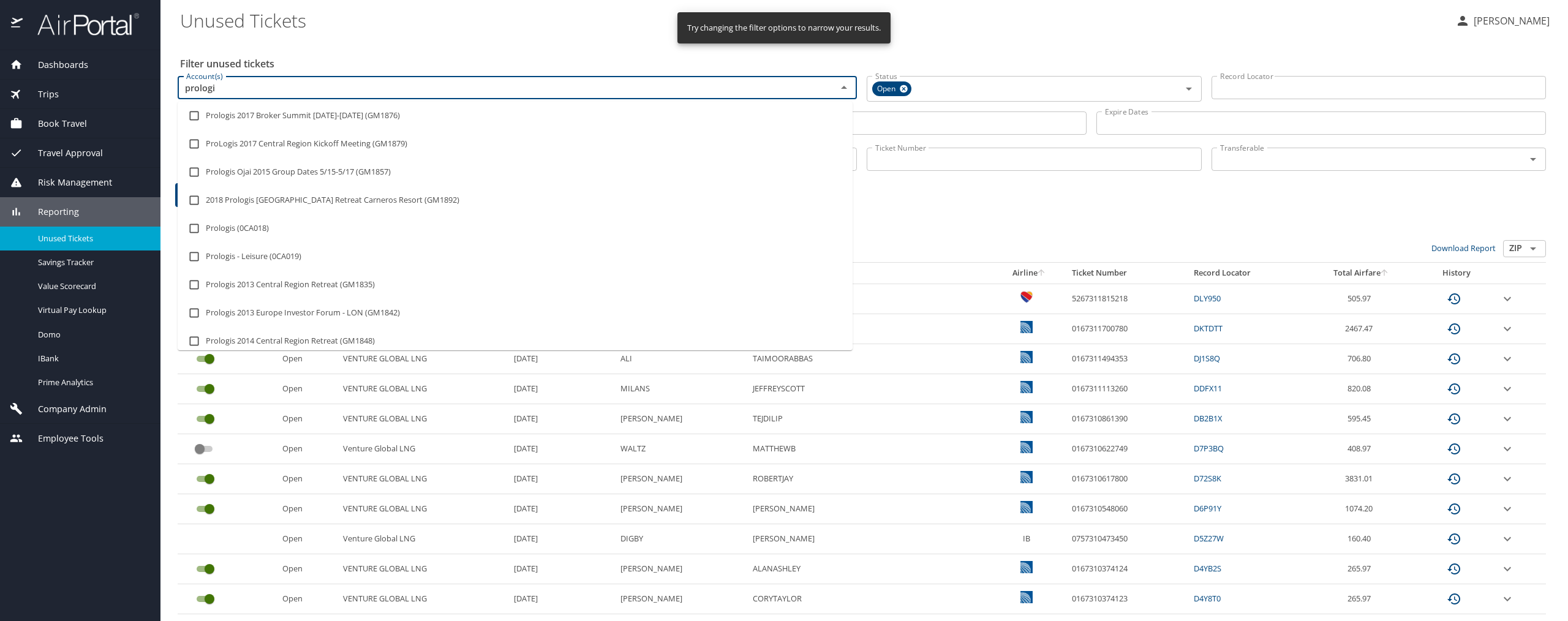
type input "prologis"
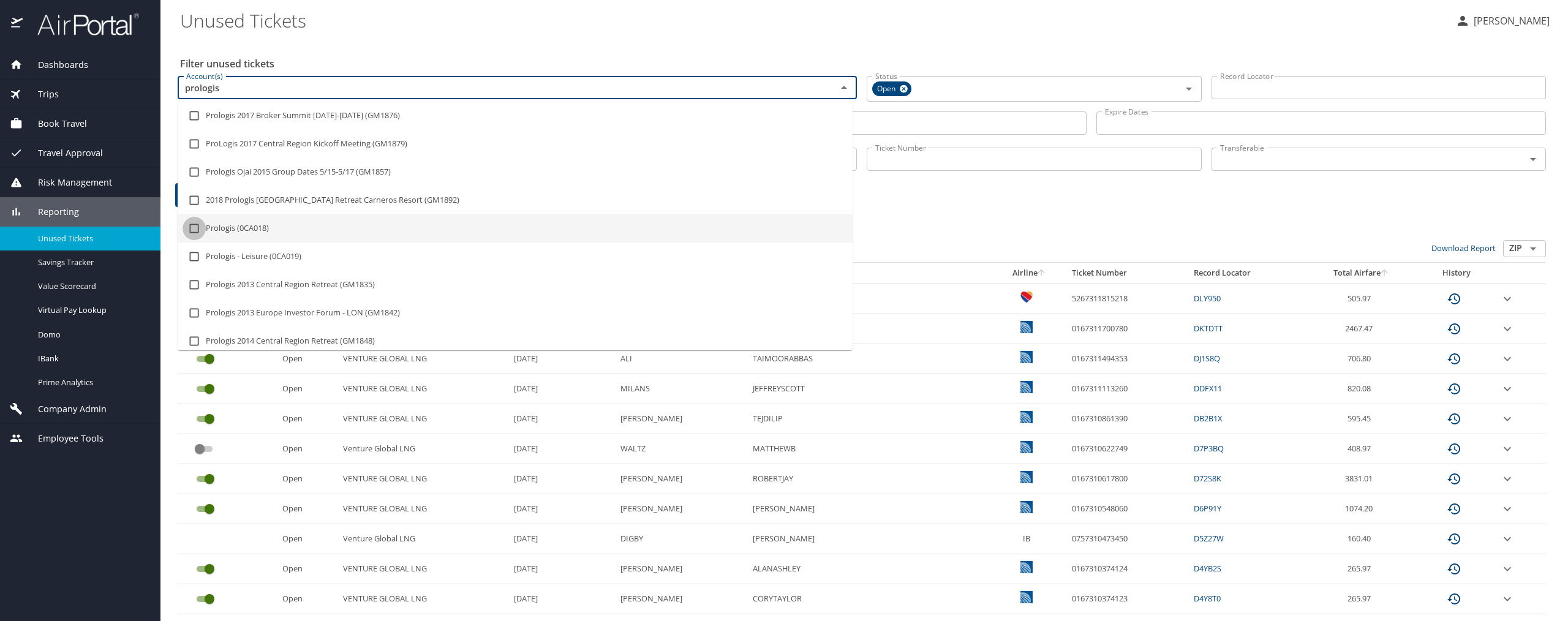
click at [193, 233] on input "checkbox" at bounding box center [194, 229] width 23 height 23
checkbox input "true"
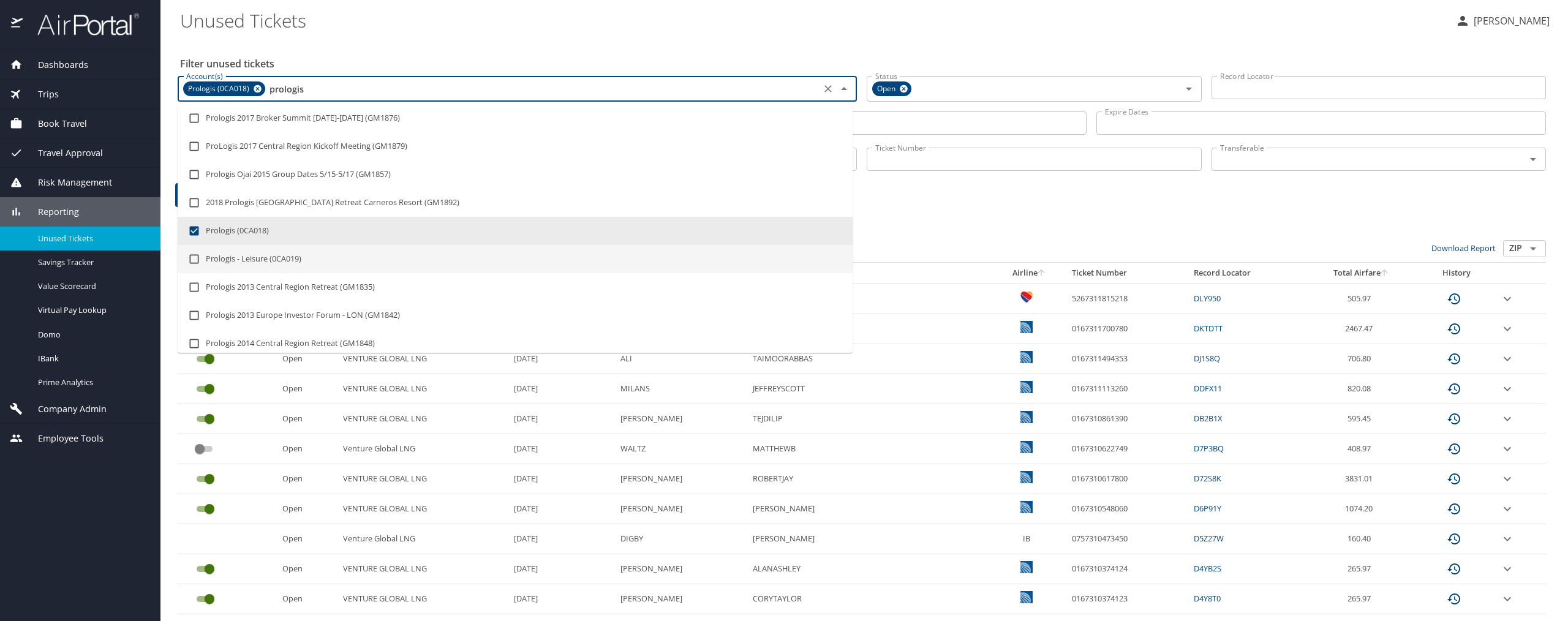
type input "prologis"
click at [917, 236] on h3 "78 Results" at bounding box center [862, 230] width 1368 height 21
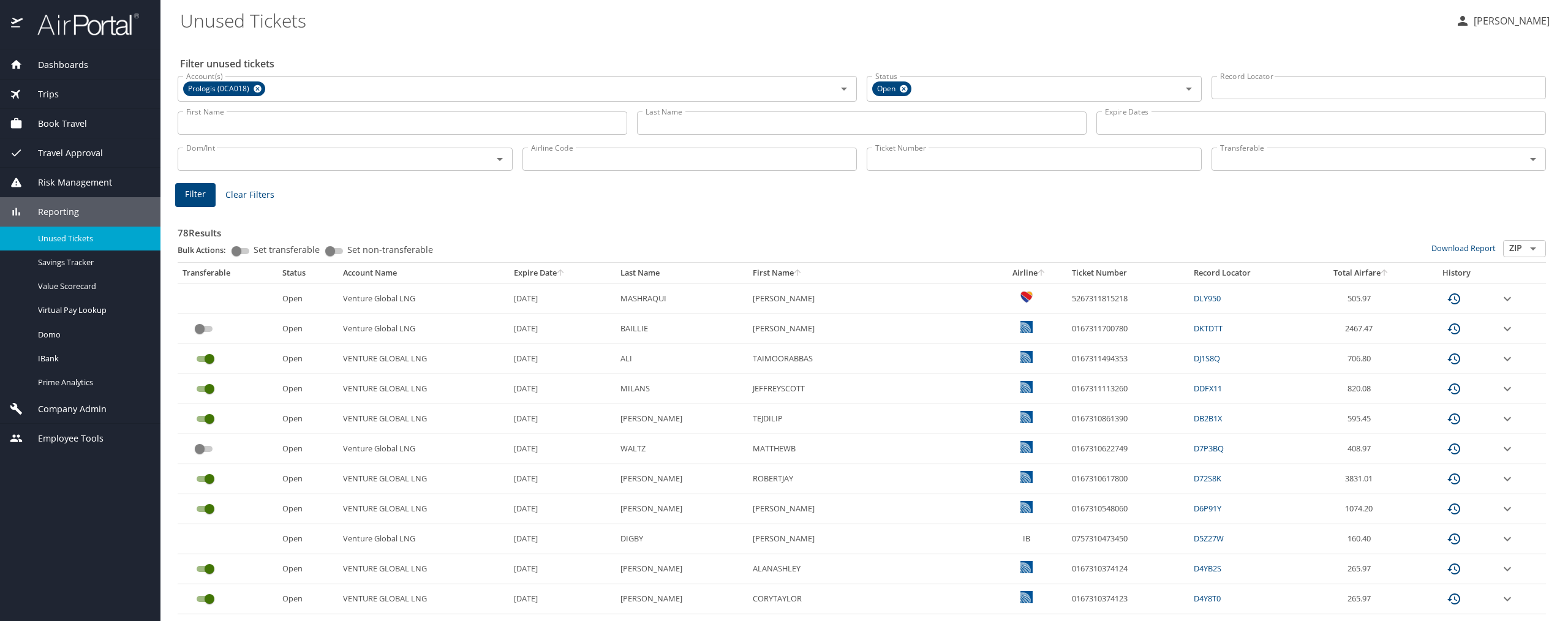
click at [548, 167] on input "Airline Code" at bounding box center [690, 159] width 335 height 23
type input "WN"
click at [615, 268] on th "Expire Date" at bounding box center [562, 274] width 106 height 21
click at [702, 126] on div at bounding box center [784, 279] width 1568 height 683
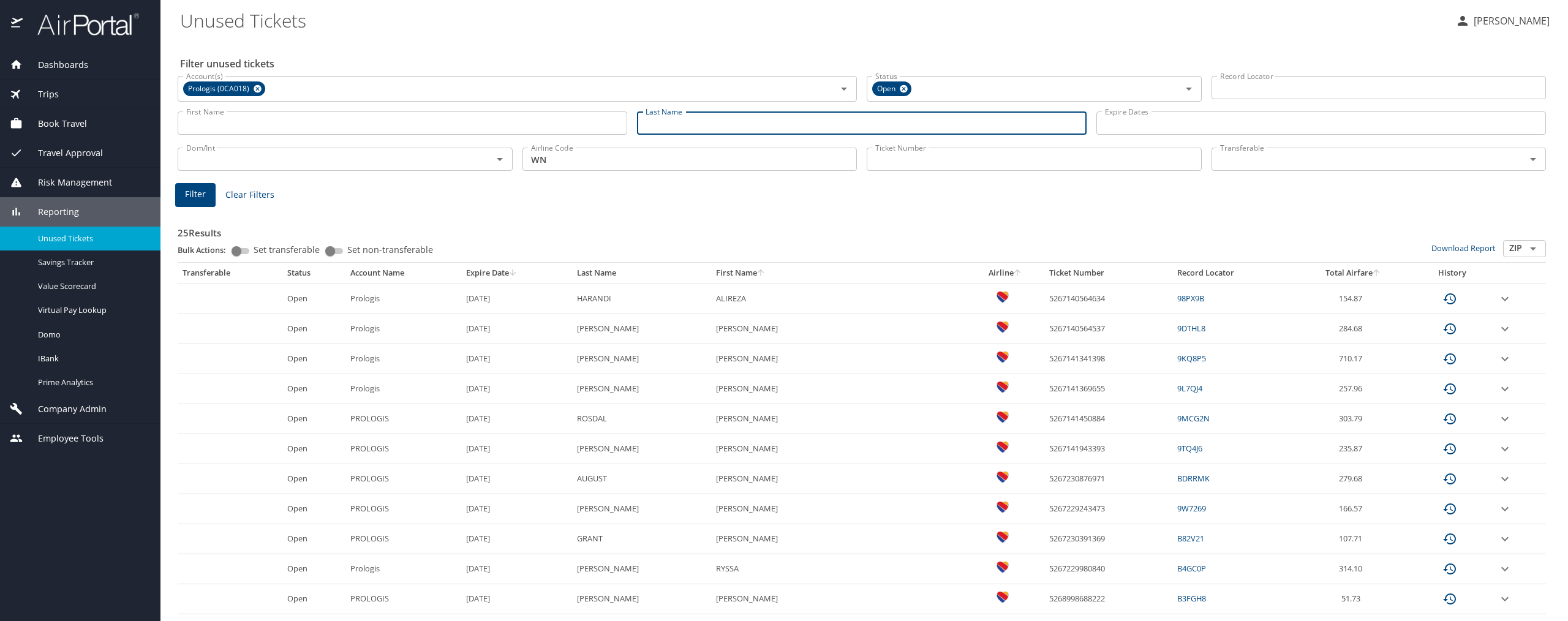
click at [696, 126] on input "Last Name" at bounding box center [862, 122] width 450 height 23
type input "AUGUST"
click at [201, 189] on span "Filter" at bounding box center [195, 194] width 21 height 15
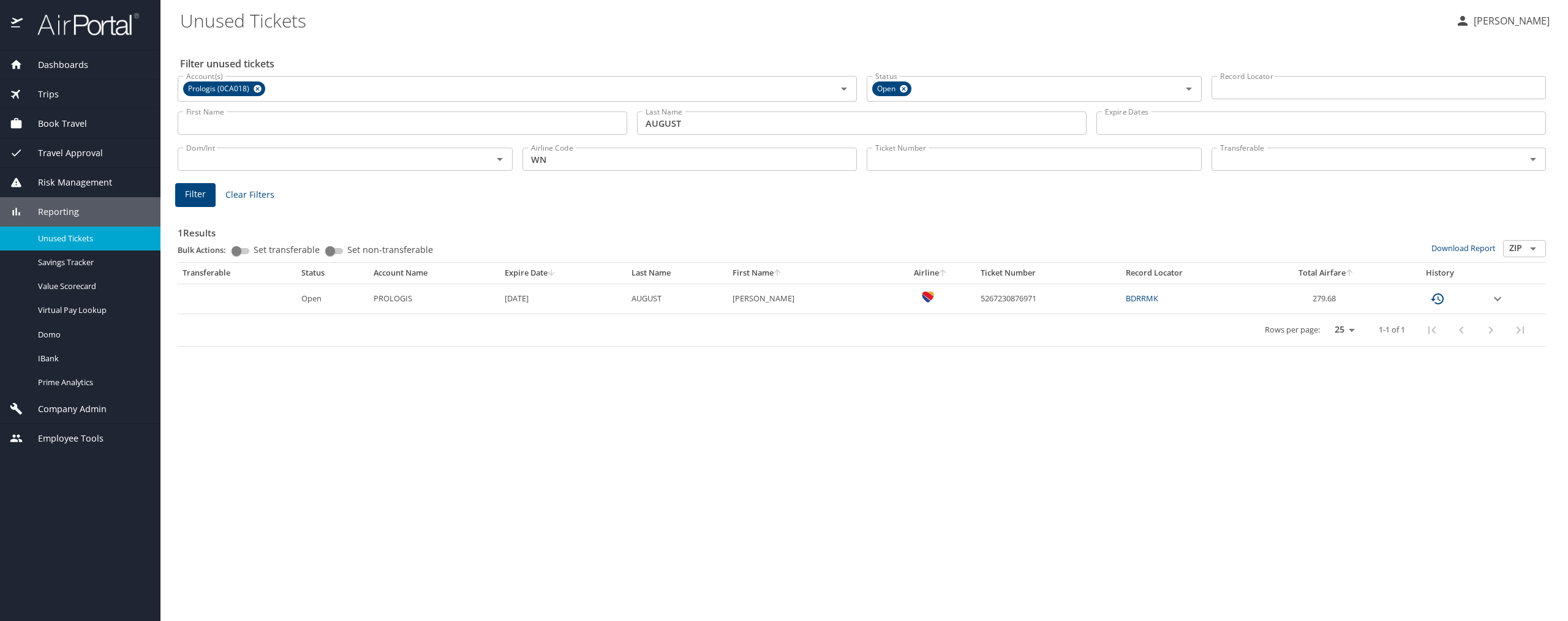
click at [1127, 299] on link "BDRRMK" at bounding box center [1141, 299] width 33 height 11
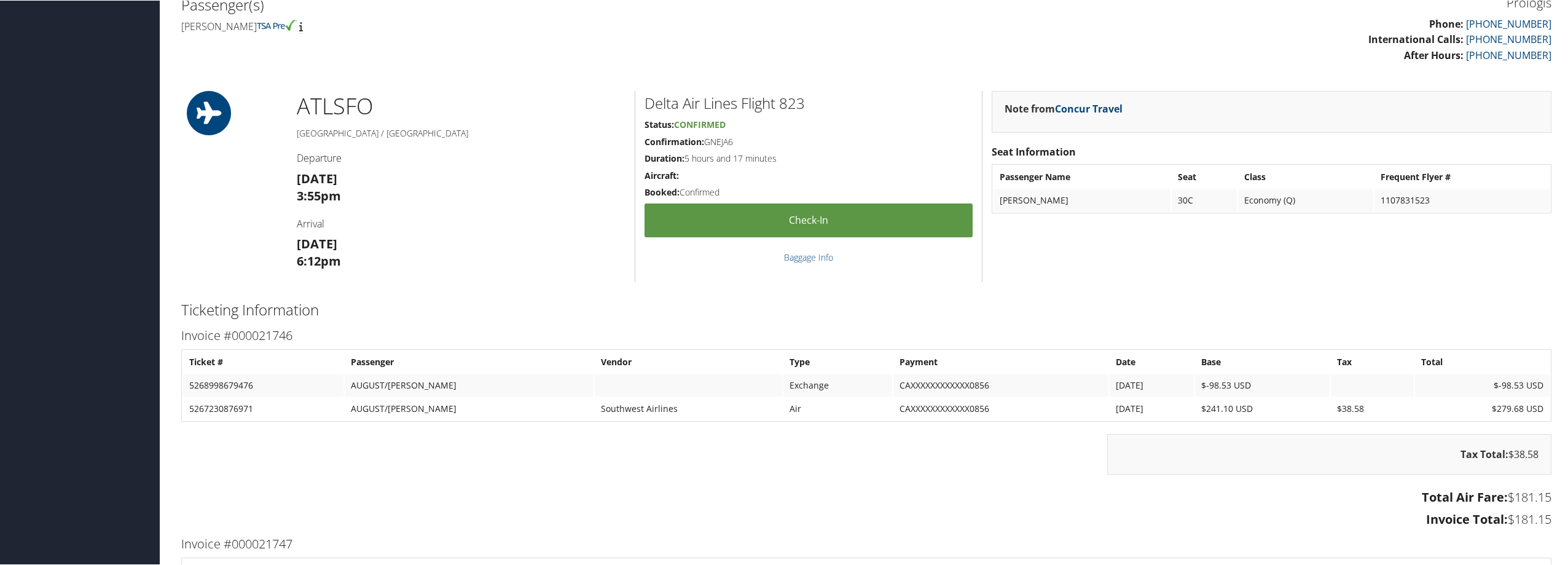
scroll to position [369, 0]
